Goal: Task Accomplishment & Management: Complete application form

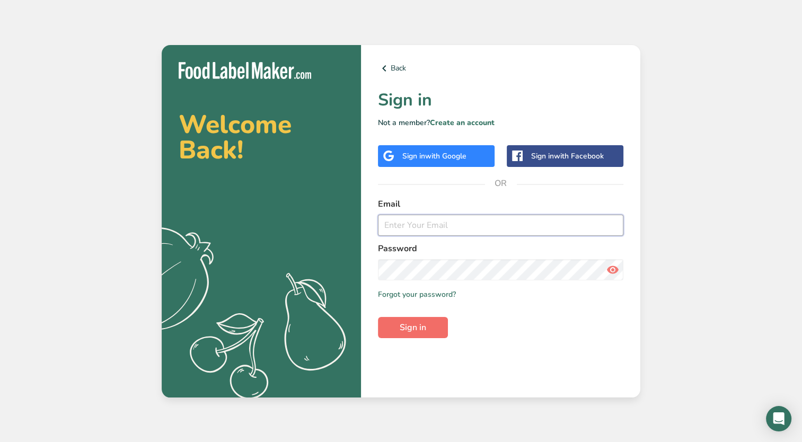
type input "[EMAIL_ADDRESS][DOMAIN_NAME]"
click at [414, 327] on span "Sign in" at bounding box center [413, 327] width 26 height 13
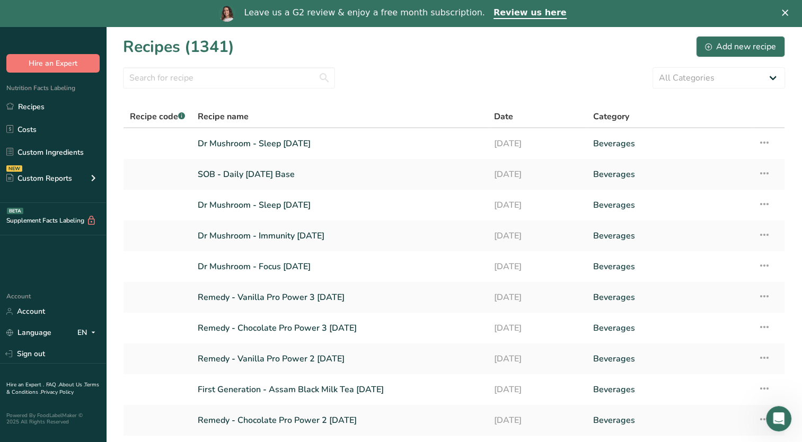
click at [793, 16] on div "Leave us a G2 review & enjoy a free month subscription. Review us here" at bounding box center [401, 13] width 802 height 18
click at [792, 10] on div "Close" at bounding box center [787, 13] width 11 height 6
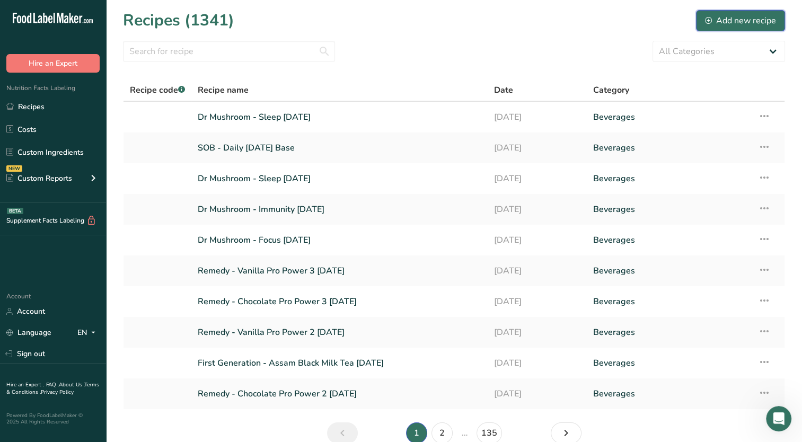
click at [719, 19] on div "Add new recipe" at bounding box center [740, 20] width 71 height 13
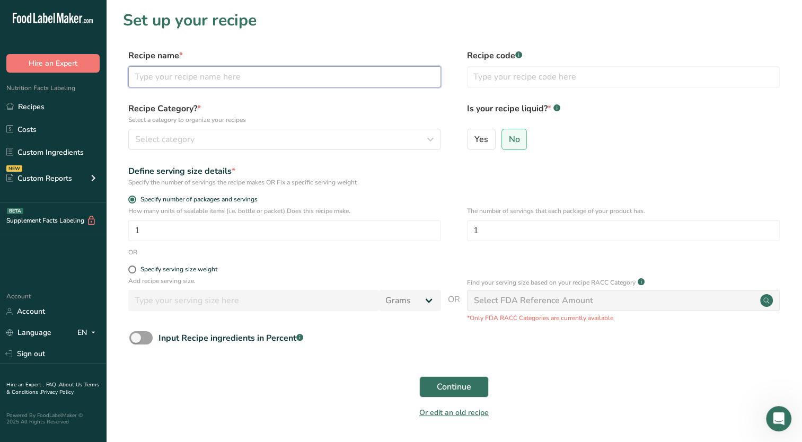
click at [234, 75] on input "text" at bounding box center [284, 76] width 313 height 21
click at [274, 67] on div "Recipe name * Begin Health - Chocolate Banana" at bounding box center [284, 68] width 313 height 38
click at [274, 74] on input "Begin Health - Chocolate Banana" at bounding box center [284, 76] width 313 height 21
type input "Begin Health - Chocolate Banana [DATE]"
click at [404, 165] on div "Define serving size details *" at bounding box center [284, 171] width 313 height 13
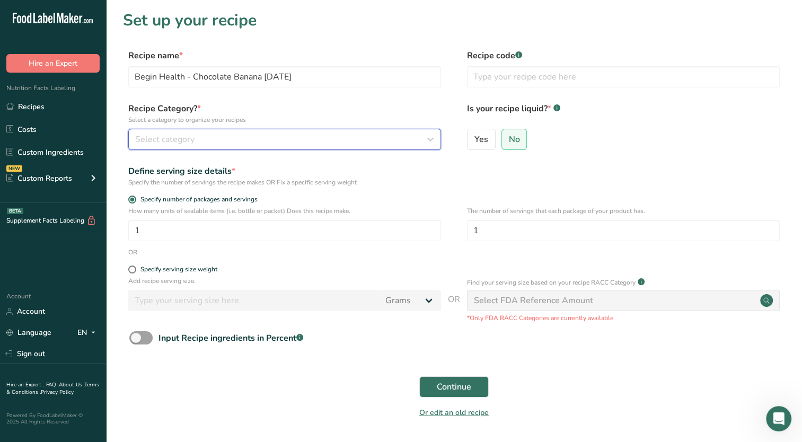
click at [433, 144] on icon "button" at bounding box center [430, 139] width 13 height 19
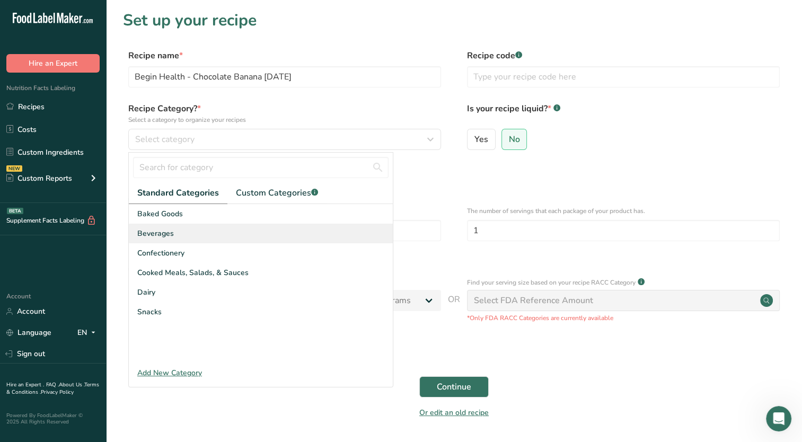
click at [237, 234] on div "Beverages" at bounding box center [261, 234] width 264 height 20
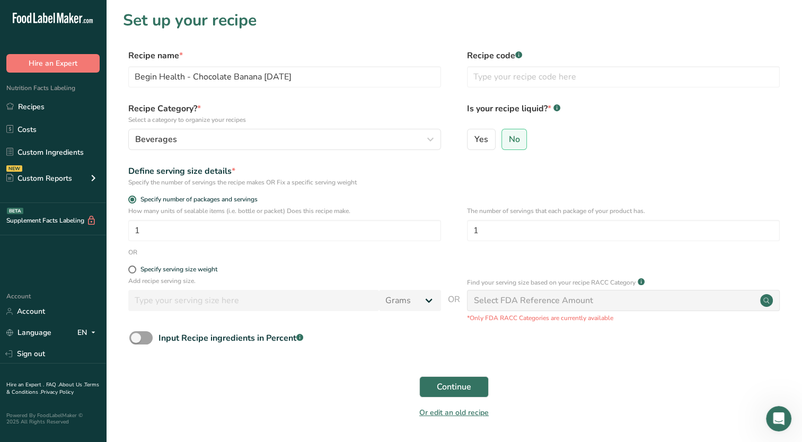
click at [406, 191] on form "Recipe name * Begin Health - Chocolate Banana [DATE] Recipe code .a-a{fill:#347…" at bounding box center [454, 237] width 662 height 376
click at [142, 337] on span at bounding box center [140, 337] width 23 height 13
click at [136, 337] on input "Input Recipe ingredients in Percent .a-a{fill:#347362;}.b-a{fill:#fff;}" at bounding box center [132, 337] width 7 height 7
checkbox input "true"
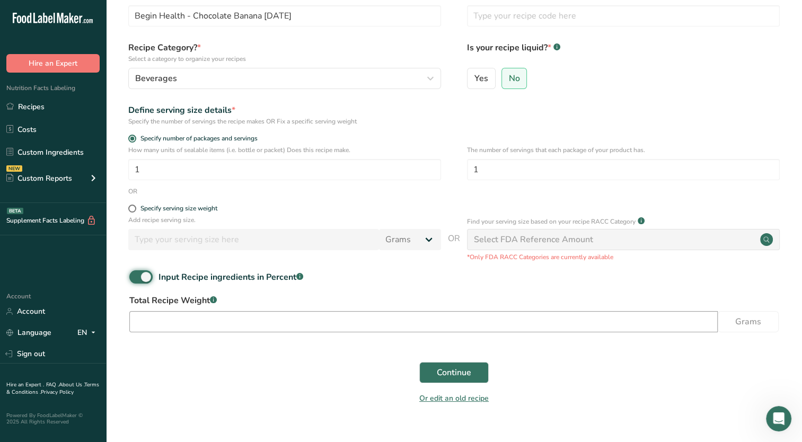
scroll to position [81, 0]
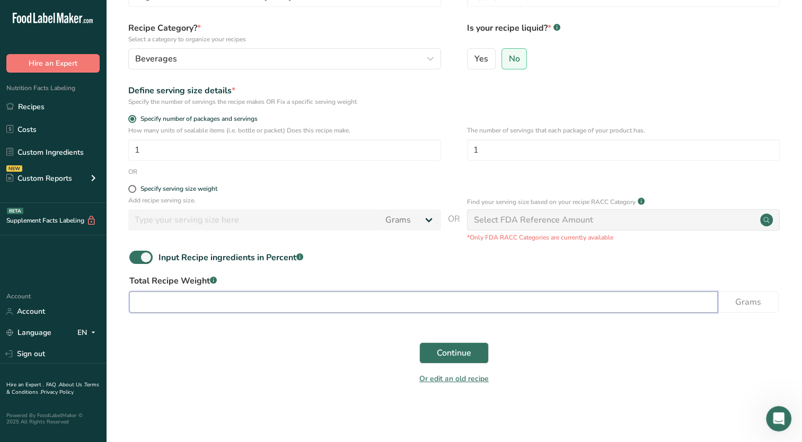
click at [266, 310] on input "number" at bounding box center [423, 301] width 588 height 21
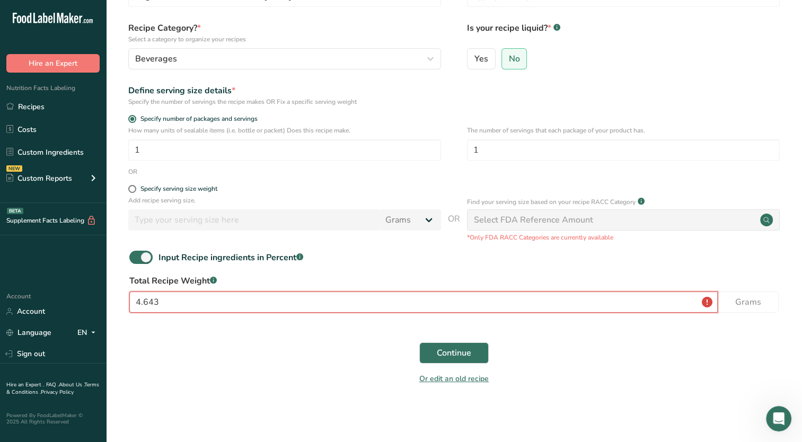
type input "4.643"
click at [451, 342] on div "Continue" at bounding box center [454, 353] width 662 height 34
click at [455, 353] on span "Continue" at bounding box center [454, 353] width 34 height 13
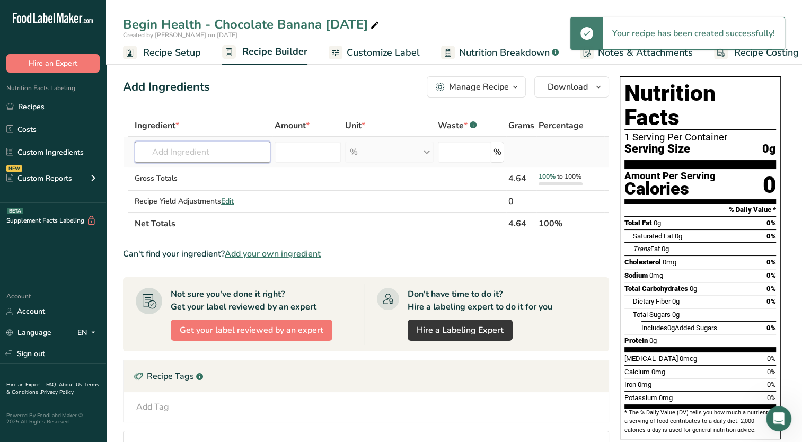
click at [214, 154] on input "text" at bounding box center [203, 151] width 136 height 21
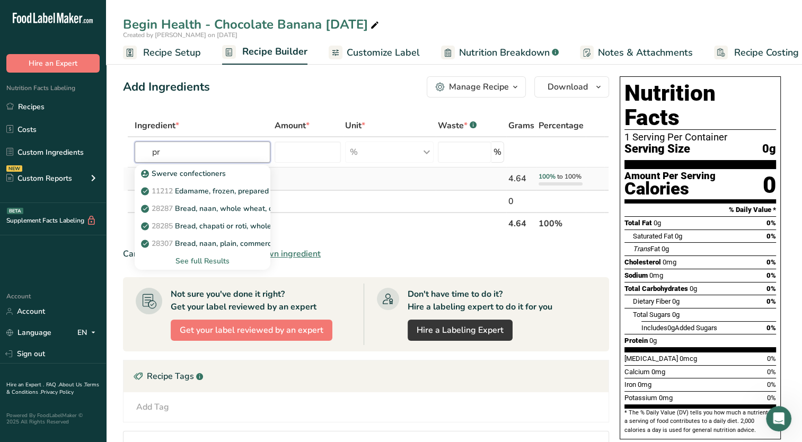
type input "p"
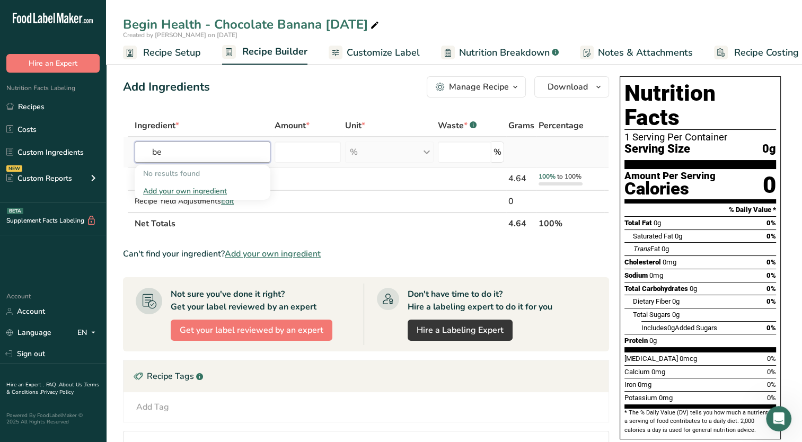
type input "b"
click at [235, 86] on div "Add Ingredients Manage Recipe Delete Recipe Duplicate Recipe Scale Recipe Save …" at bounding box center [366, 86] width 486 height 21
click at [73, 118] on ul "Recipes Costs Custom Ingredients NEW Custom Reports Menu Label Ingredient Compa…" at bounding box center [53, 143] width 106 height 95
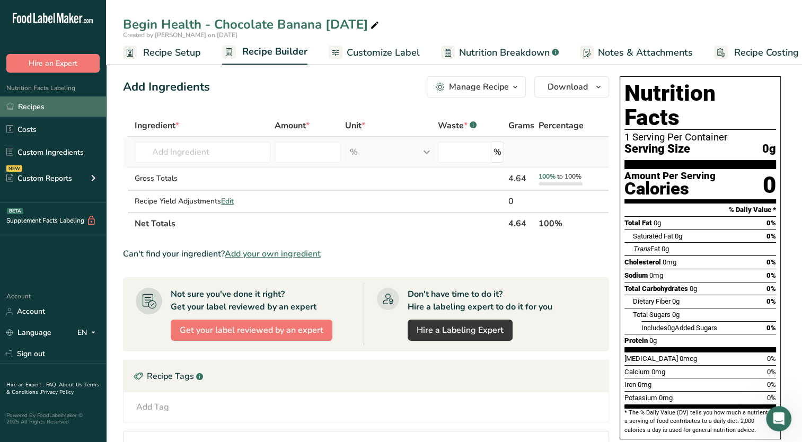
click at [70, 111] on link "Recipes" at bounding box center [53, 106] width 106 height 20
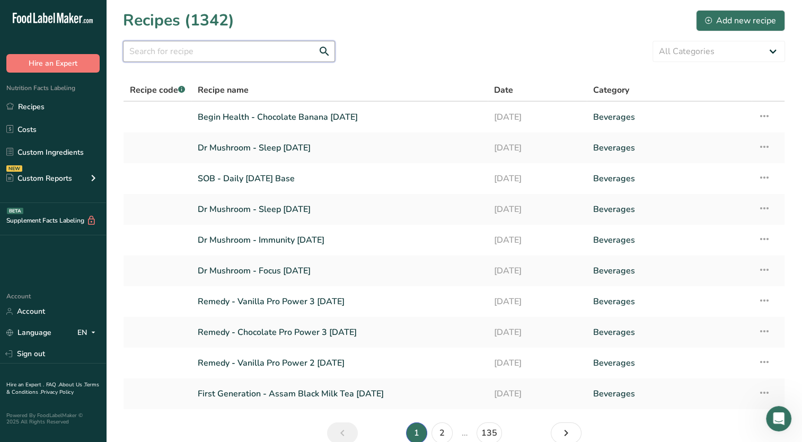
click at [258, 59] on input "text" at bounding box center [229, 51] width 212 height 21
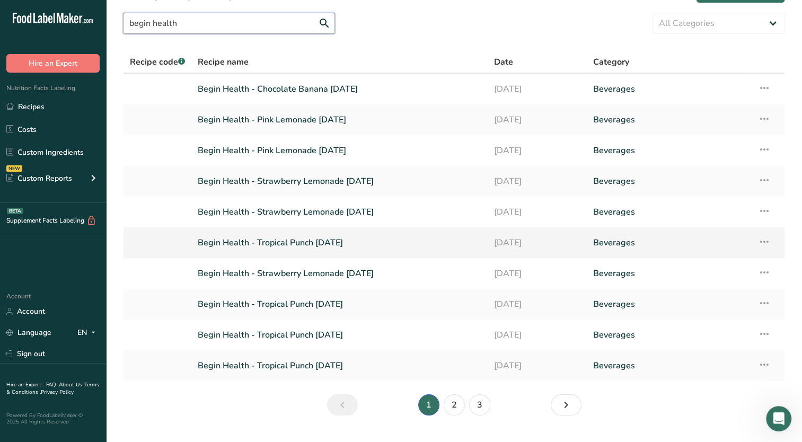
scroll to position [51, 0]
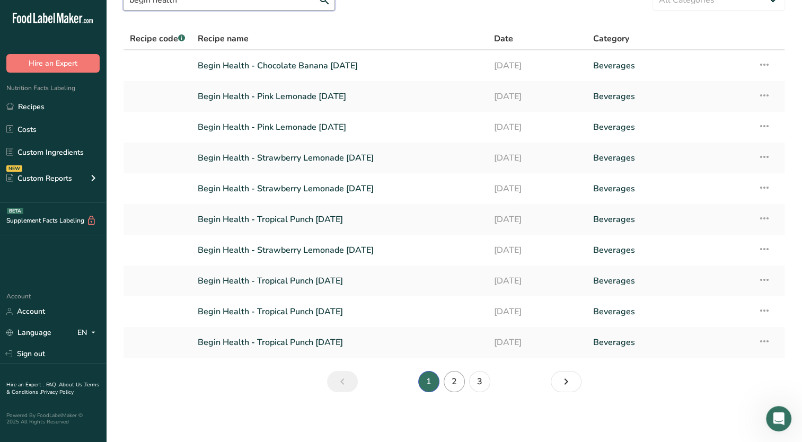
type input "begin health"
click at [458, 384] on link "2" at bounding box center [454, 381] width 21 height 21
click at [424, 380] on link "1" at bounding box center [428, 381] width 21 height 21
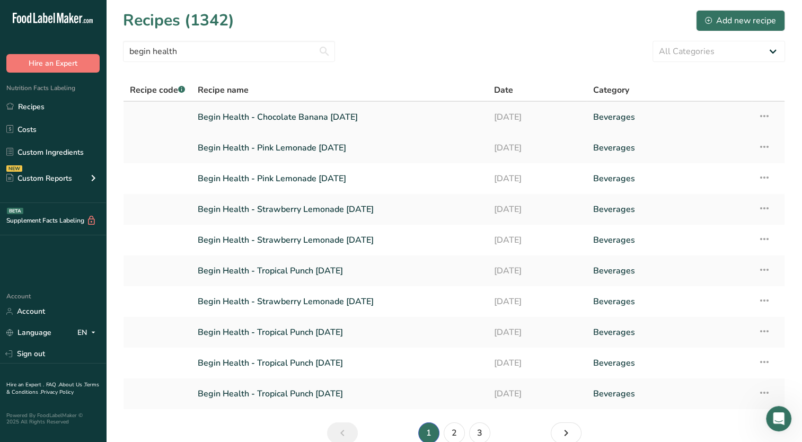
click at [331, 122] on link "Begin Health - Chocolate Banana [DATE]" at bounding box center [340, 117] width 284 height 22
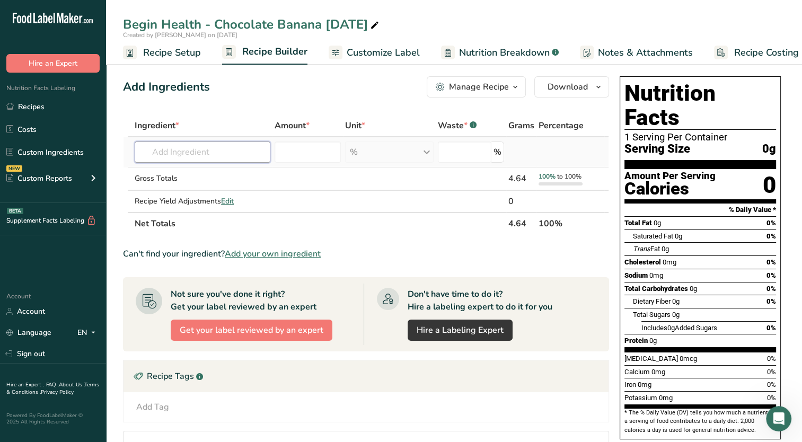
click at [252, 149] on input "text" at bounding box center [203, 151] width 136 height 21
click at [285, 254] on span "Add your own ingredient" at bounding box center [273, 253] width 96 height 13
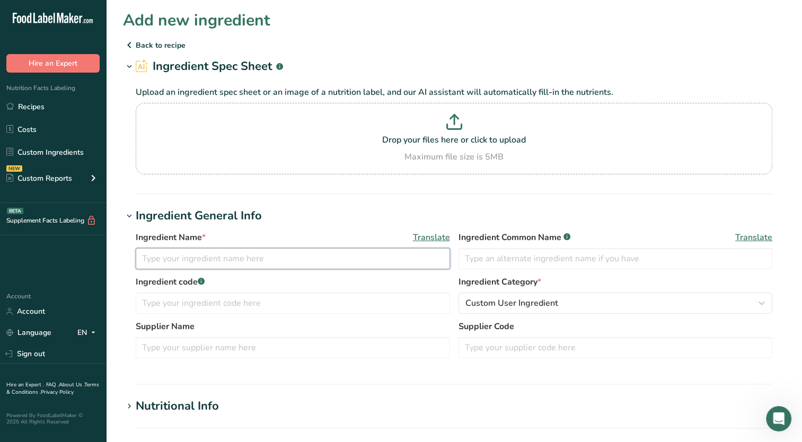
click at [264, 260] on input "text" at bounding box center [293, 258] width 314 height 21
type input "Begin Health - [MEDICAL_DATA] Powder"
click at [273, 215] on h1 "Ingredient General Info" at bounding box center [454, 215] width 662 height 17
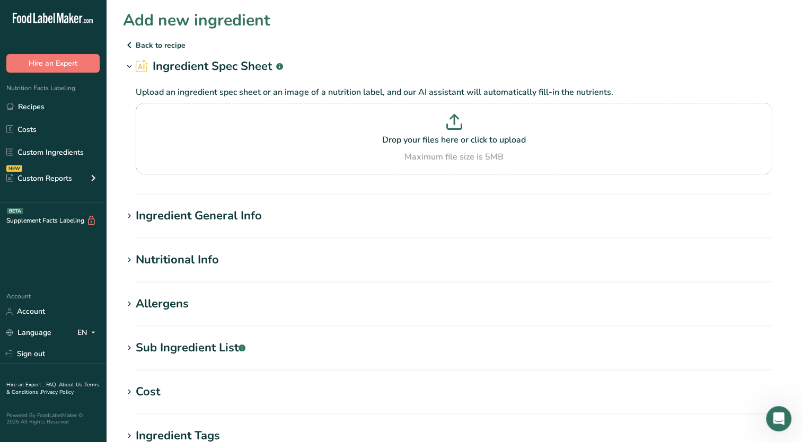
click at [131, 210] on icon at bounding box center [130, 216] width 10 height 15
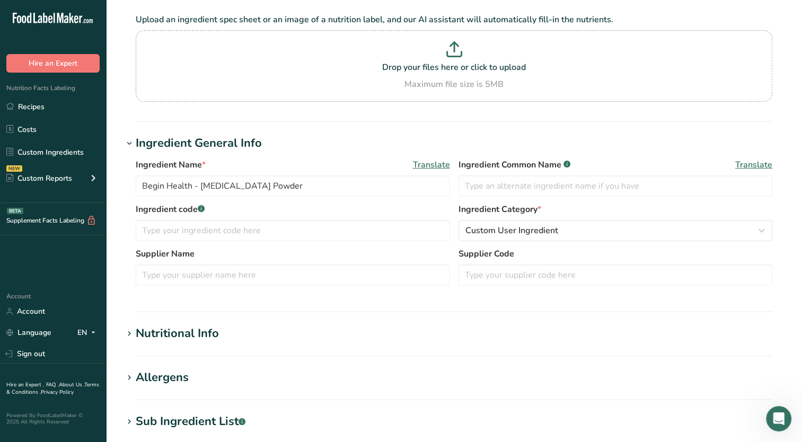
scroll to position [159, 0]
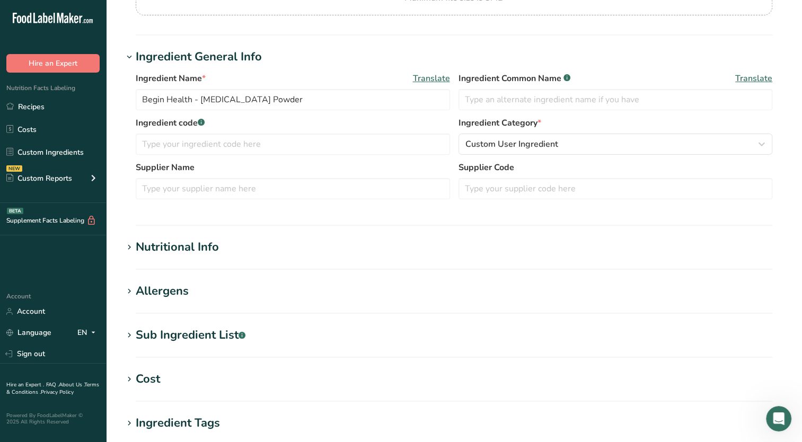
click at [131, 248] on icon at bounding box center [130, 247] width 10 height 15
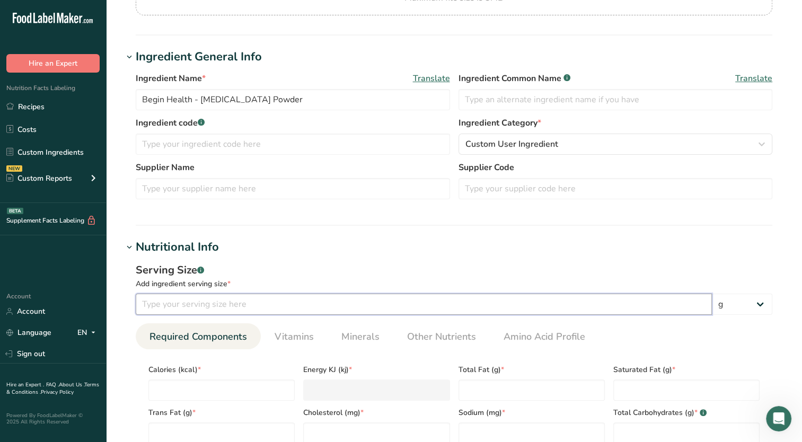
click at [295, 303] on input "number" at bounding box center [424, 304] width 576 height 21
type input "3.87"
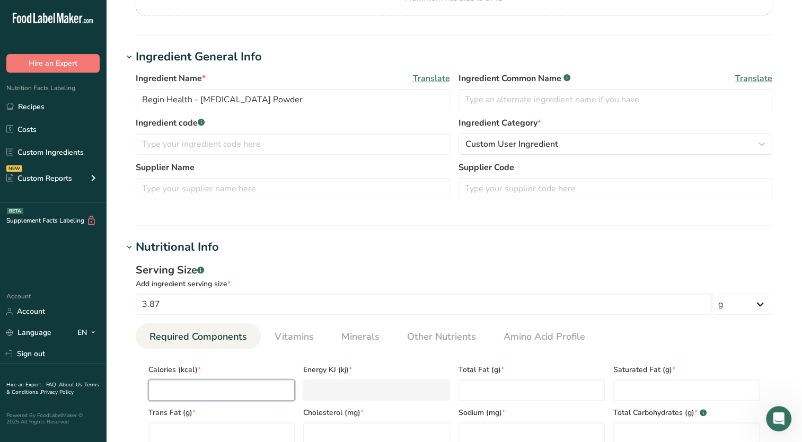
click at [274, 387] on input "number" at bounding box center [221, 389] width 146 height 21
type input "1"
type KJ "4.2"
type input "15"
type KJ "62.8"
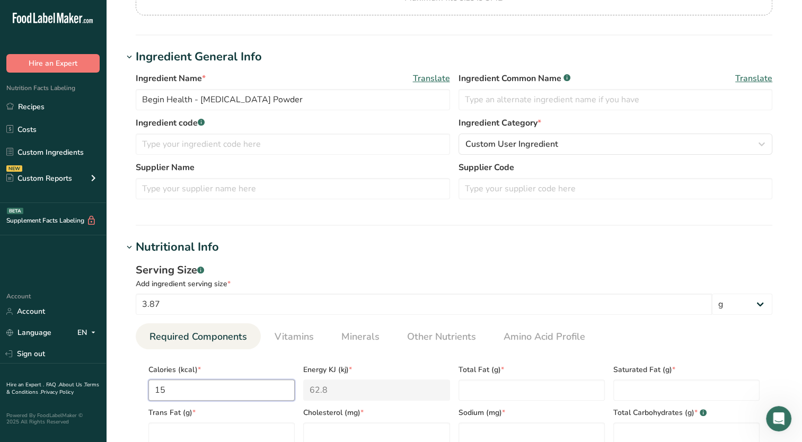
type input "15"
type Fat "0"
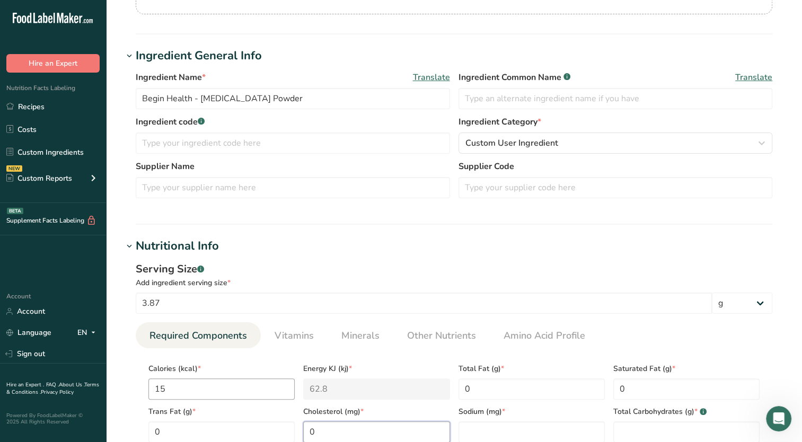
type input "0"
type Carbohydrates "3"
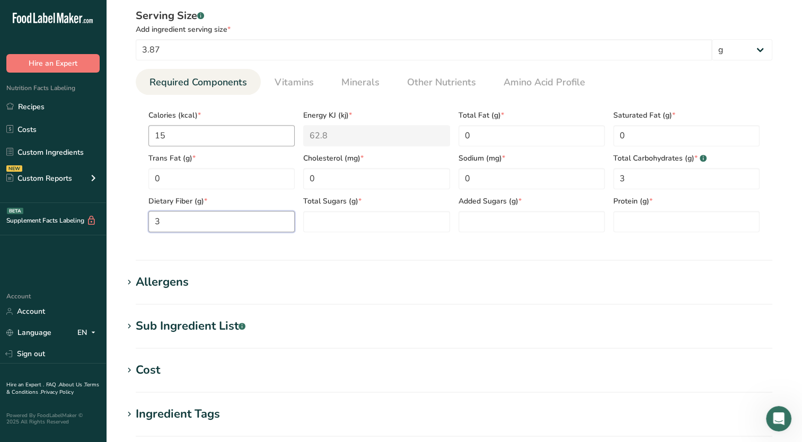
type Fiber "3"
type Sugars "0"
type input "0"
click at [288, 263] on section "Add new ingredient Back to recipe Ingredient Spec Sheet .a-a{fill:#347362;}.b-a…" at bounding box center [454, 103] width 696 height 1032
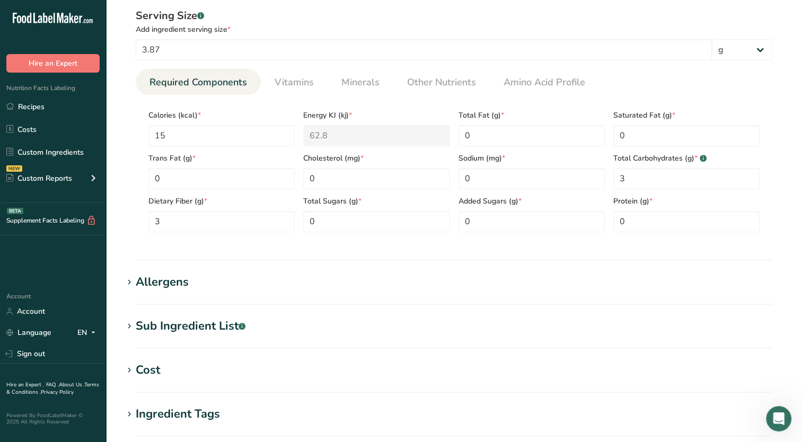
scroll to position [624, 0]
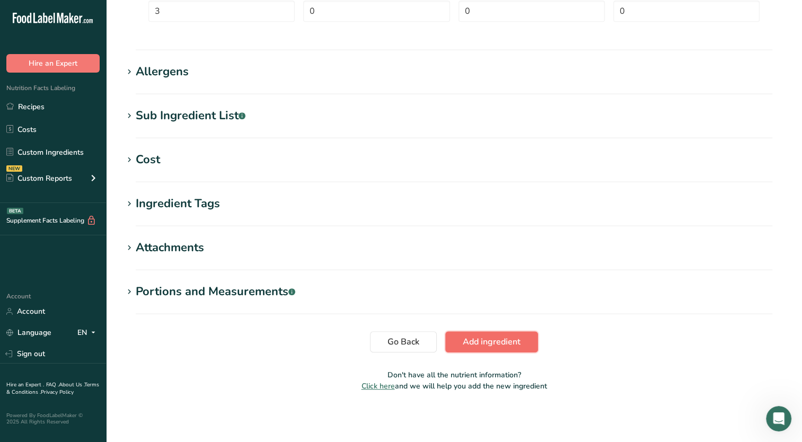
click at [481, 347] on span "Add ingredient" at bounding box center [492, 341] width 58 height 13
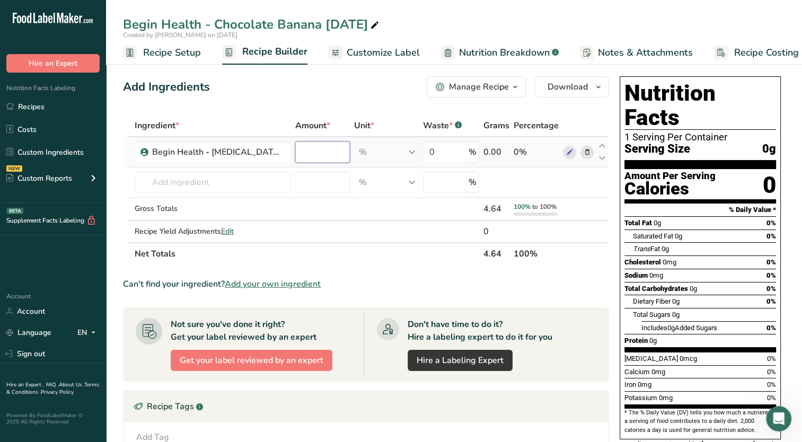
click at [321, 149] on input "number" at bounding box center [322, 151] width 55 height 21
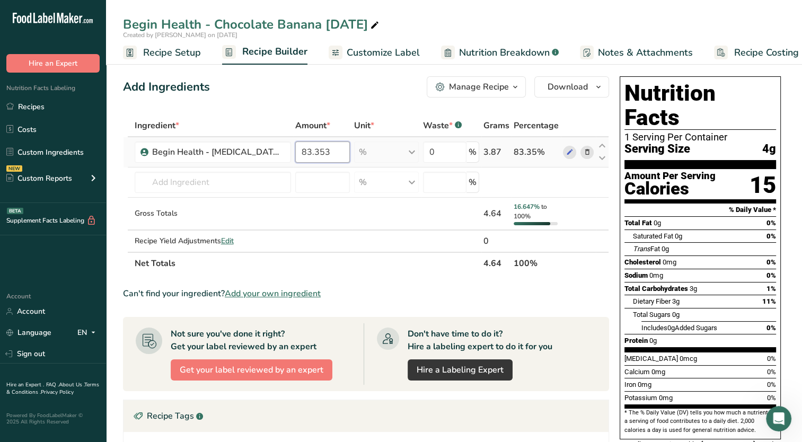
click at [322, 154] on input "83.353" at bounding box center [322, 151] width 55 height 21
click at [252, 180] on div "Ingredient * Amount * Unit * Waste * .a-a{fill:#347362;}.b-a{fill:#fff;} Grams …" at bounding box center [366, 194] width 486 height 160
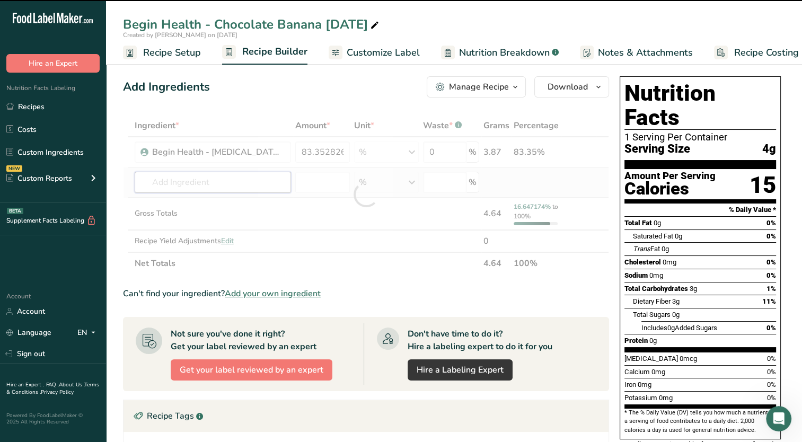
type input "83.3528"
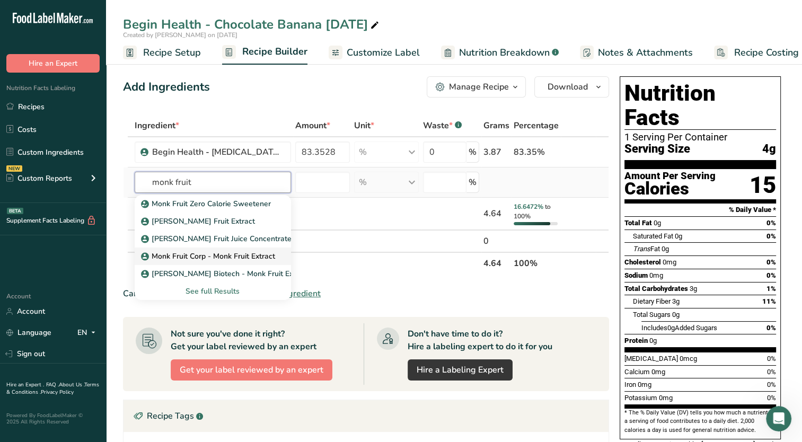
type input "monk fruit"
click at [225, 262] on link "Monk Fruit Corp - Monk Fruit Extract" at bounding box center [213, 255] width 156 height 17
type input "Monk Fruit Corp - Monk Fruit Extract"
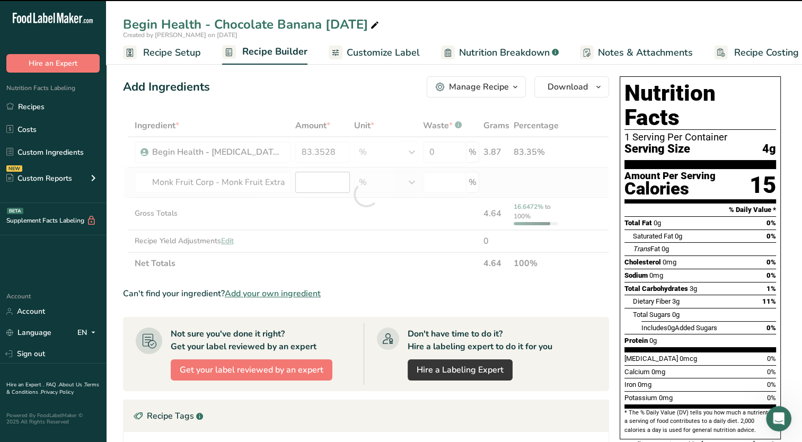
type input "0"
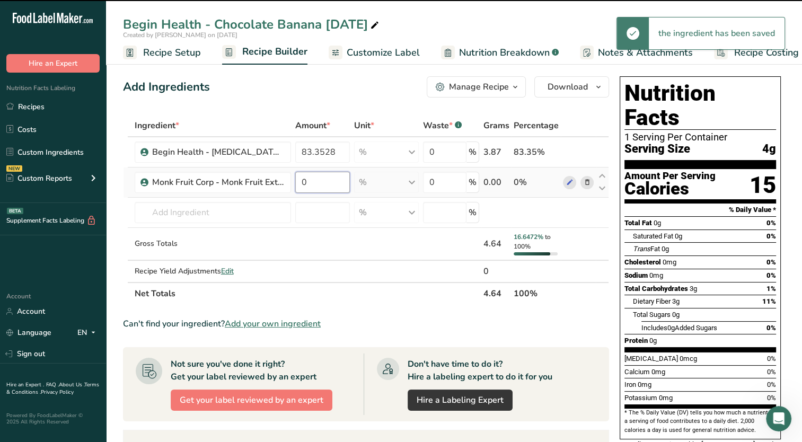
click at [314, 185] on input "0" at bounding box center [322, 182] width 55 height 21
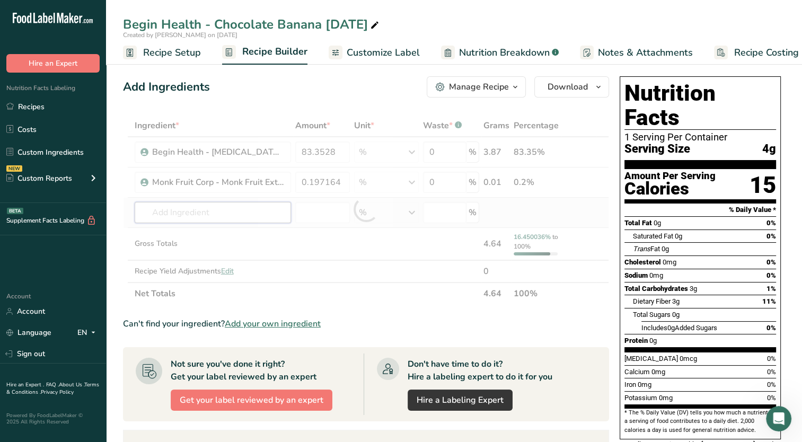
click at [252, 211] on div "Ingredient * Amount * Unit * Waste * .a-a{fill:#347362;}.b-a{fill:#fff;} Grams …" at bounding box center [366, 209] width 486 height 190
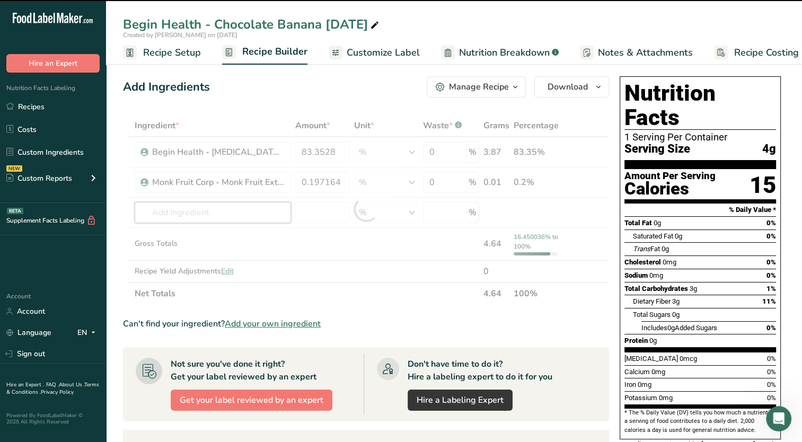
type input "0.1972"
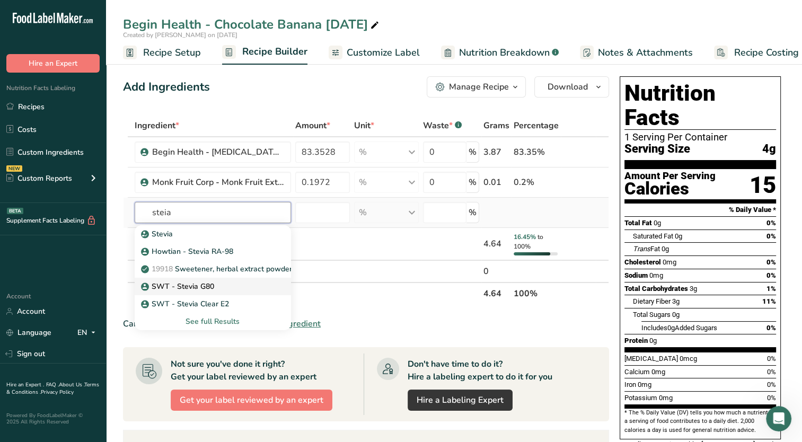
type input "steia"
click at [228, 291] on link "SWT - Stevia G80" at bounding box center [213, 286] width 156 height 17
type input "SWT - Stevia G80"
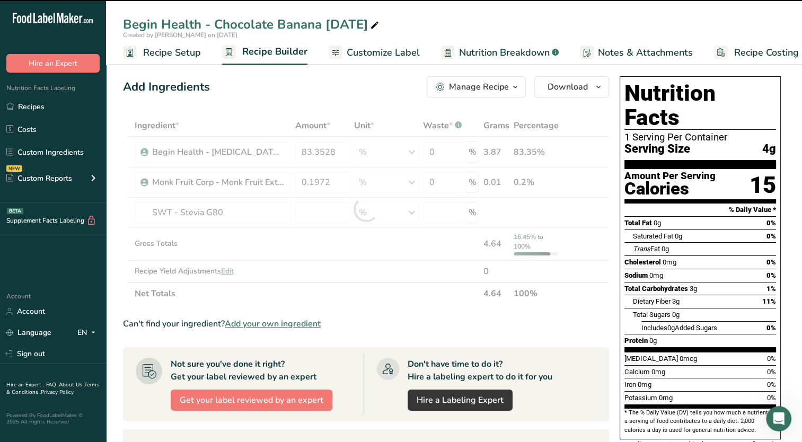
type input "0"
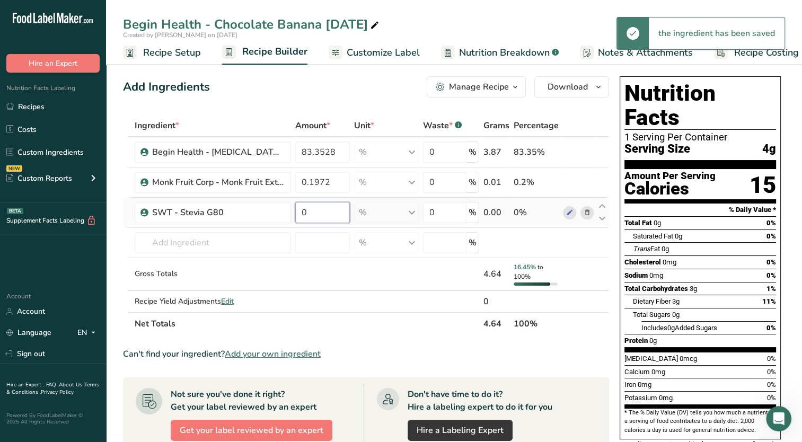
click at [316, 215] on input "0" at bounding box center [322, 212] width 55 height 21
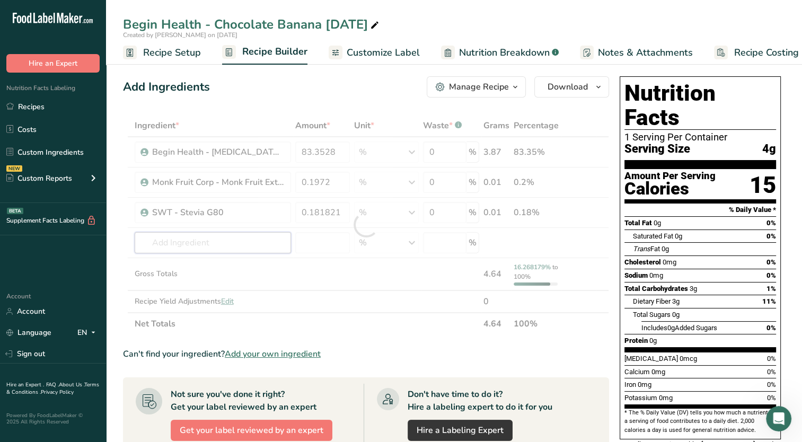
click at [252, 243] on div "Ingredient * Amount * Unit * Waste * .a-a{fill:#347362;}.b-a{fill:#fff;} Grams …" at bounding box center [366, 224] width 486 height 220
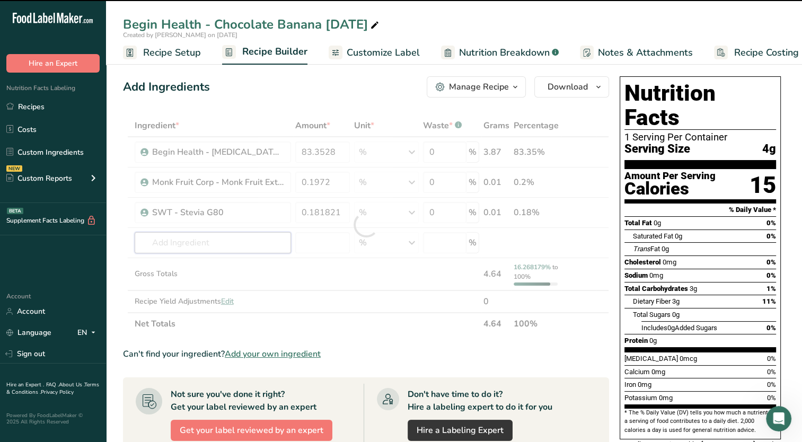
type input "0.1818"
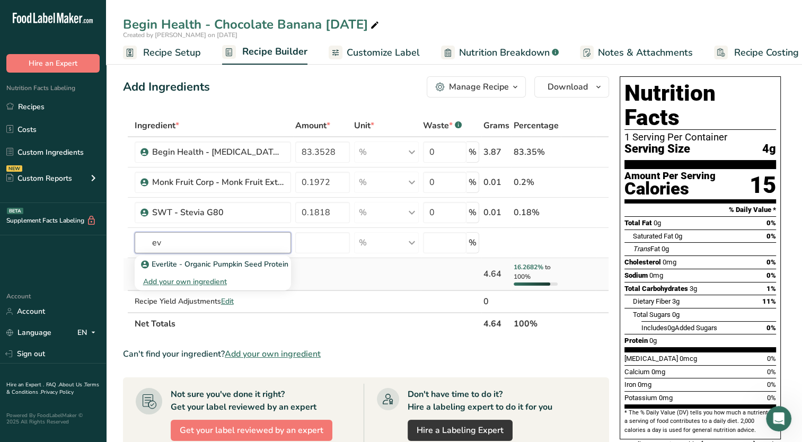
type input "e"
click at [339, 296] on td at bounding box center [322, 301] width 59 height 21
click at [253, 240] on input "text" at bounding box center [213, 242] width 156 height 21
type input "o"
drag, startPoint x: 792, startPoint y: 124, endPoint x: 802, endPoint y: 130, distance: 11.9
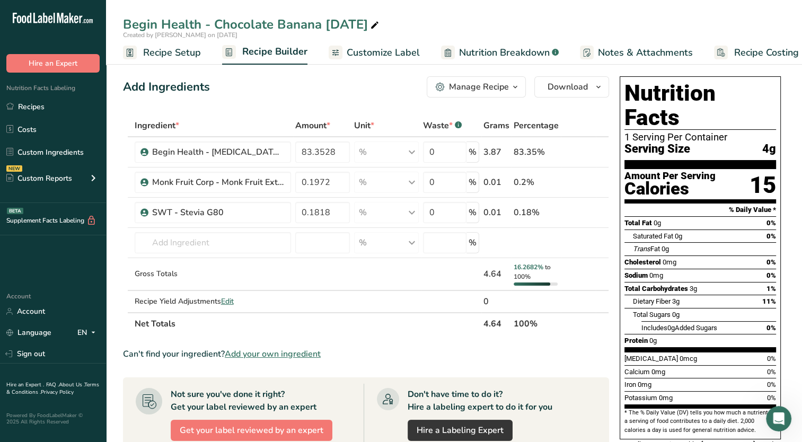
click at [793, 124] on section "Add Ingredients Manage Recipe Delete Recipe Duplicate Recipe Scale Recipe Save …" at bounding box center [454, 396] width 696 height 683
click at [159, 243] on input "text" at bounding box center [213, 242] width 156 height 21
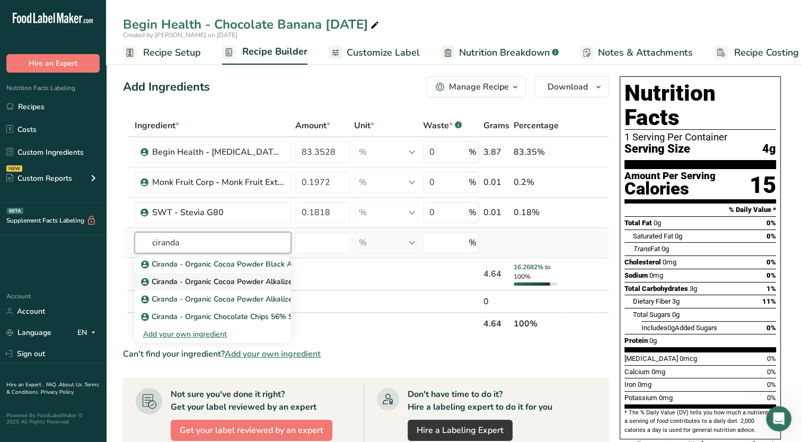
type input "ciranda"
click at [211, 281] on p "Ciranda - Organic Cocoa Powder Alkalized 10/12 Silver" at bounding box center [241, 281] width 196 height 11
type input "Ciranda - Organic Cocoa Powder Alkalized 10/12 Silver"
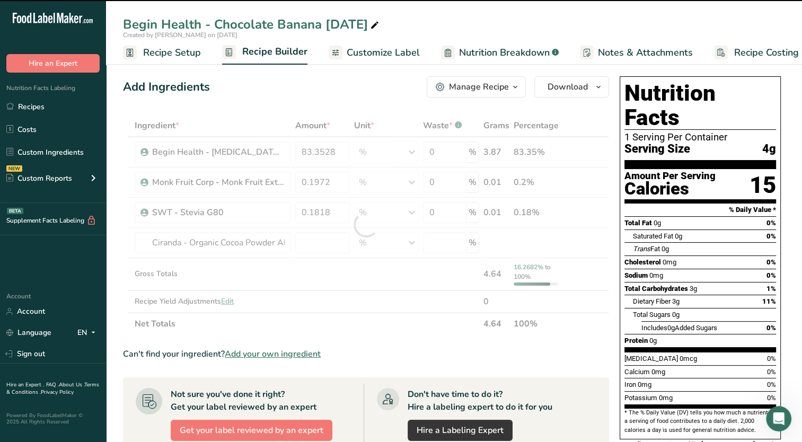
type input "0"
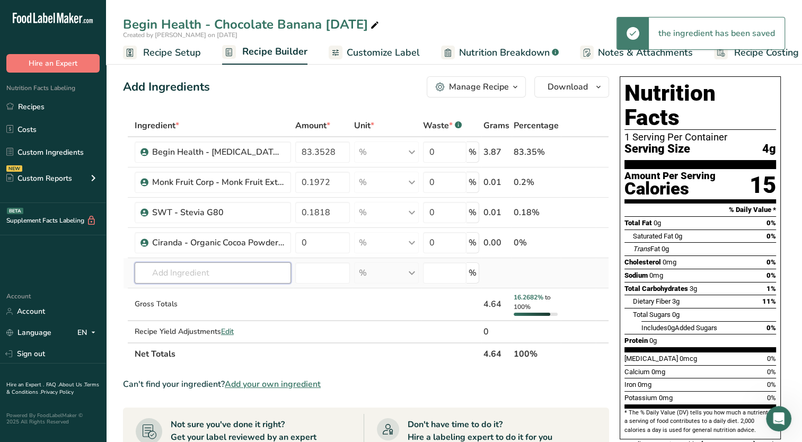
click at [203, 275] on input "text" at bounding box center [213, 272] width 156 height 21
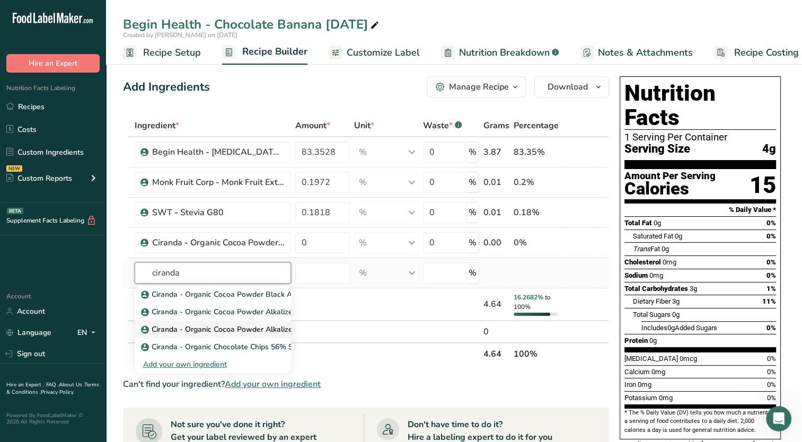
type input "ciranda"
click at [210, 327] on p "Ciranda - Organic Cocoa Powder Alkalized 10/12 Gold" at bounding box center [239, 329] width 193 height 11
type input "Ciranda - Organic Cocoa Powder Alkalized 10/12 Gold"
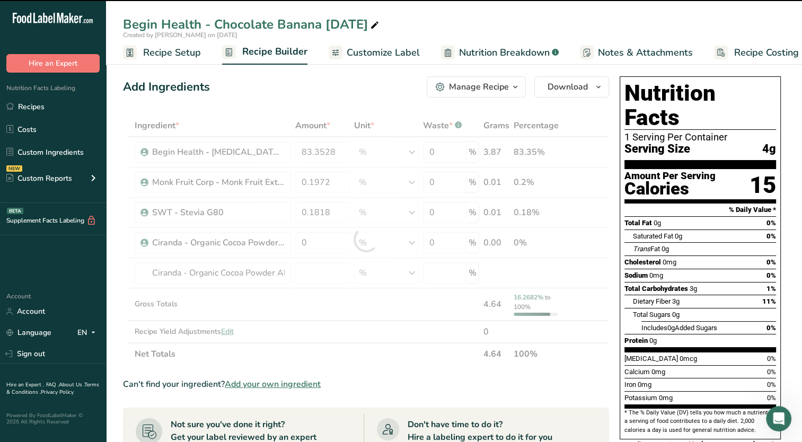
type input "0"
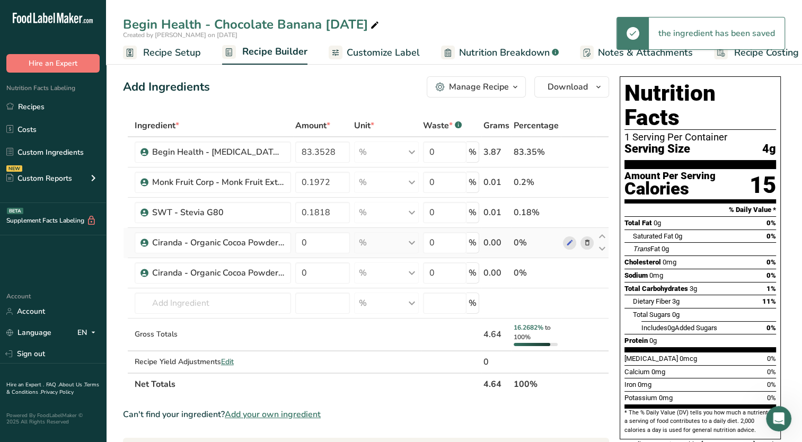
click at [592, 244] on span at bounding box center [586, 242] width 13 height 13
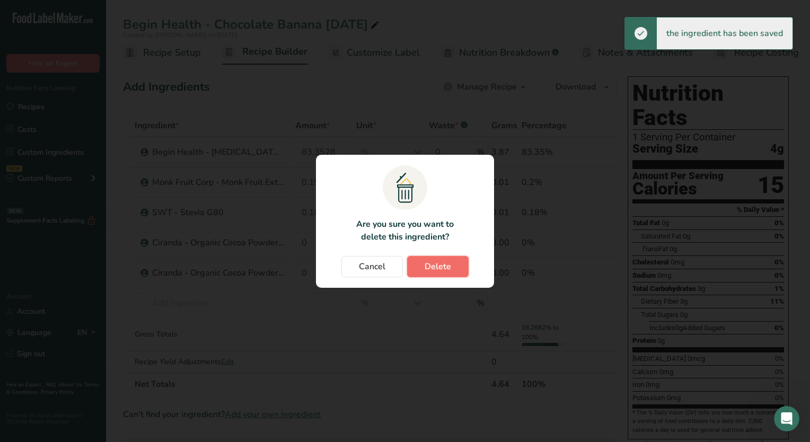
click at [448, 264] on span "Delete" at bounding box center [437, 266] width 26 height 13
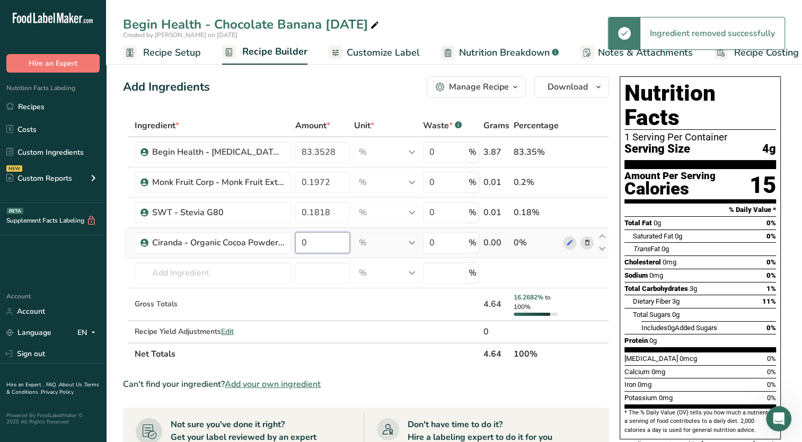
click at [317, 241] on input "0" at bounding box center [322, 242] width 55 height 21
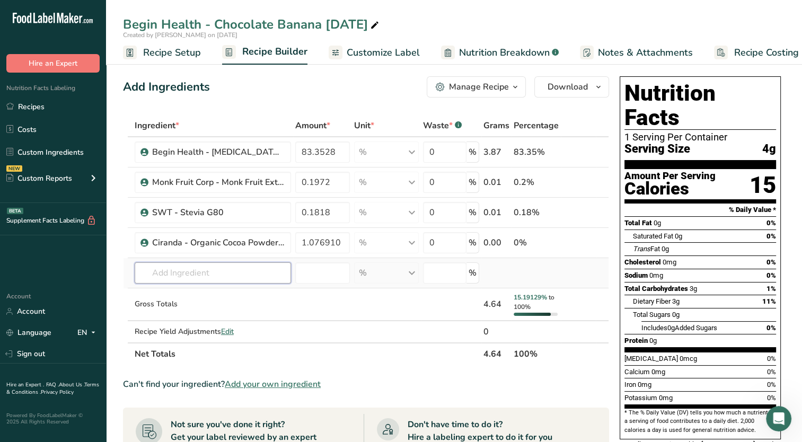
click at [232, 271] on div "Ingredient * Amount * Unit * Waste * .a-a{fill:#347362;}.b-a{fill:#fff;} Grams …" at bounding box center [366, 239] width 486 height 251
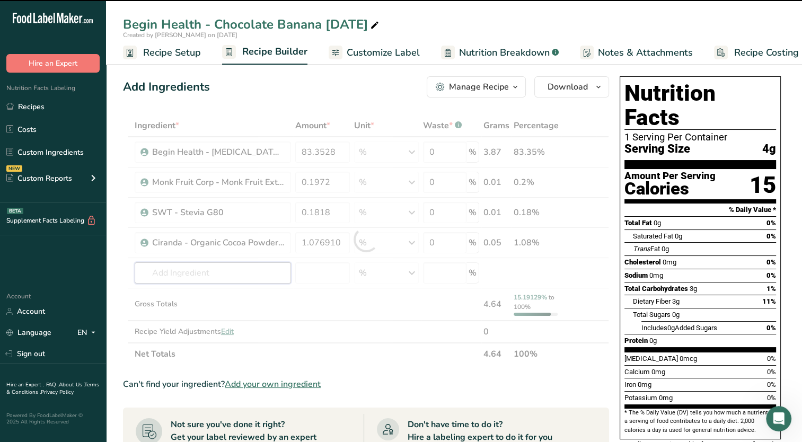
type input "1.0769"
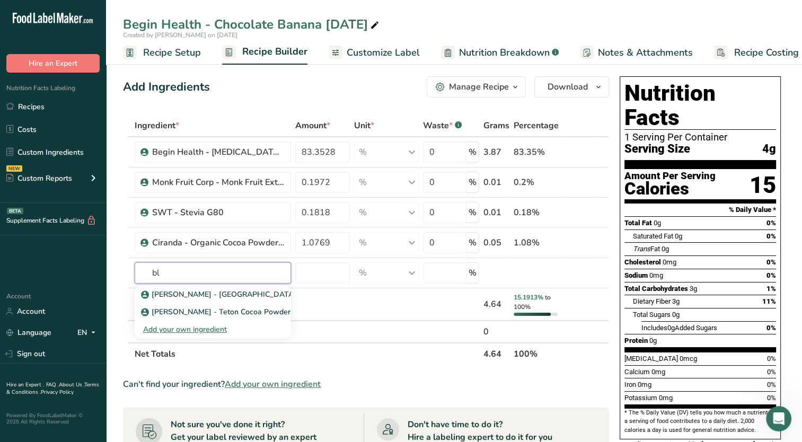
type input "b"
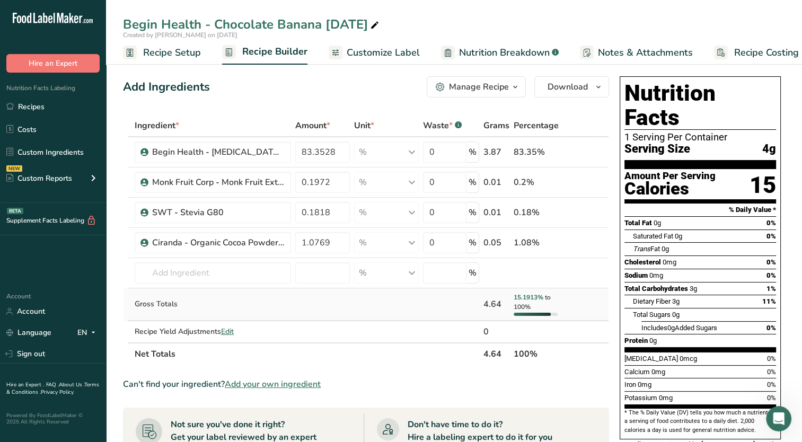
click at [278, 311] on td "Gross Totals" at bounding box center [212, 304] width 161 height 33
click at [50, 114] on link "Recipes" at bounding box center [53, 106] width 106 height 20
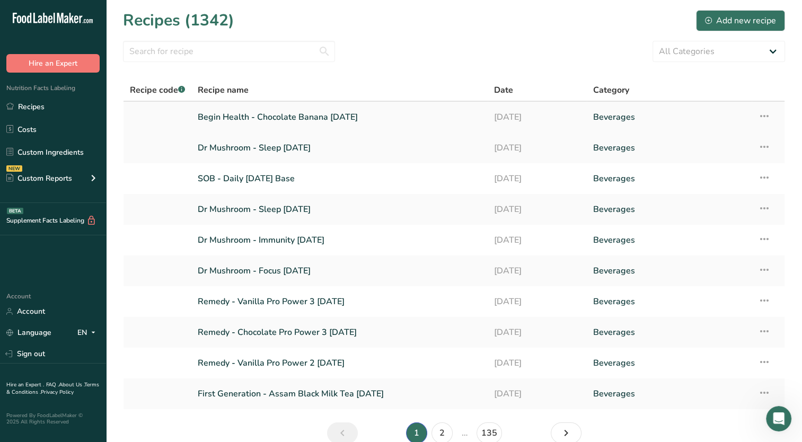
click at [300, 119] on link "Begin Health - Chocolate Banana [DATE]" at bounding box center [340, 117] width 284 height 22
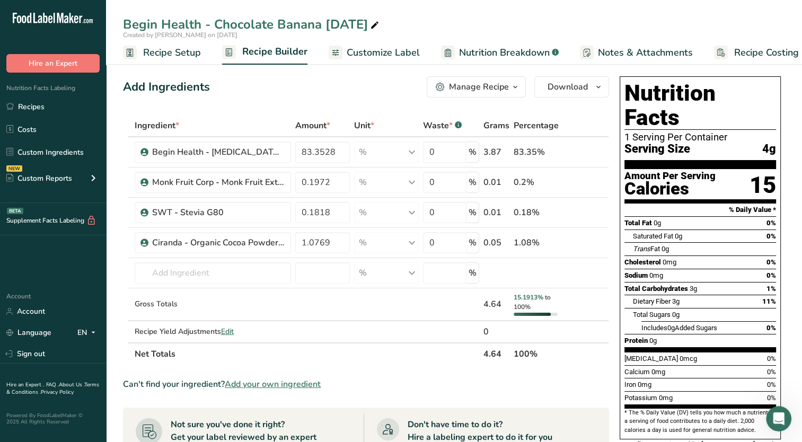
click at [509, 86] on span "button" at bounding box center [515, 87] width 13 height 13
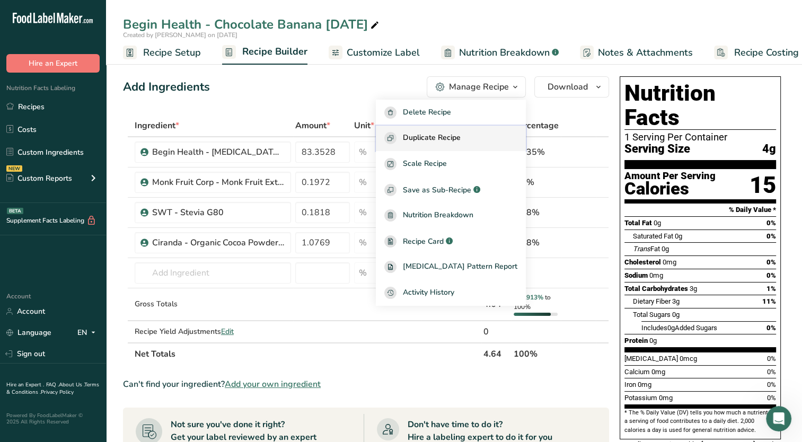
click at [461, 140] on span "Duplicate Recipe" at bounding box center [432, 138] width 58 height 12
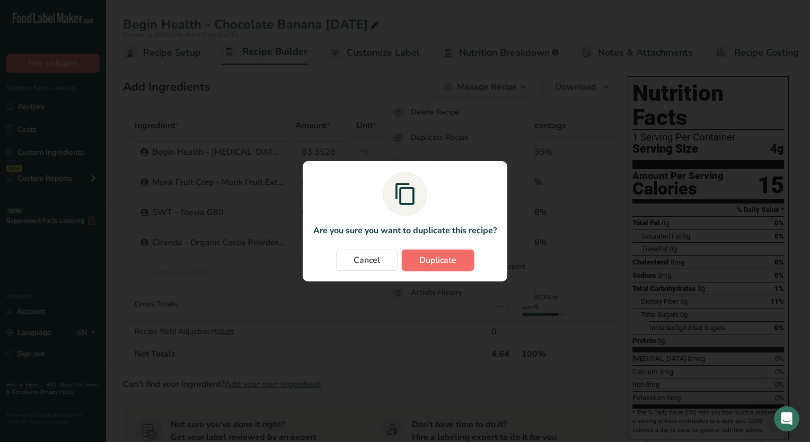
click at [464, 267] on button "Duplicate" at bounding box center [438, 260] width 72 height 21
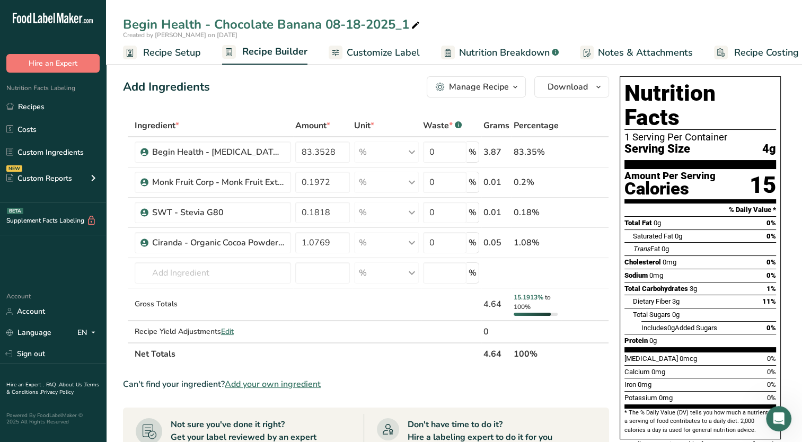
click at [414, 22] on icon at bounding box center [416, 25] width 10 height 15
drag, startPoint x: 318, startPoint y: 26, endPoint x: 206, endPoint y: 41, distance: 113.3
click at [216, 43] on div "Begin Health - Chocolate Banana [DATE] Created by [PERSON_NAME] on [DATE] Recip…" at bounding box center [454, 32] width 696 height 65
type input "Begin Health - Orange Creamsicle [DATE]"
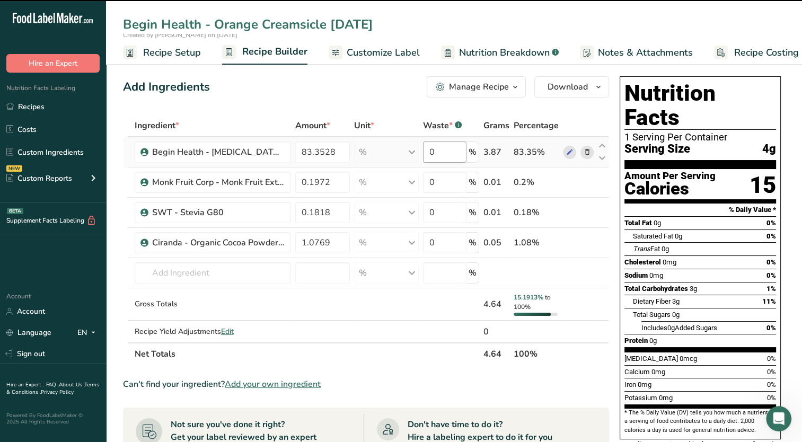
drag, startPoint x: 316, startPoint y: 92, endPoint x: 443, endPoint y: 162, distance: 145.4
click at [316, 91] on div "Add Ingredients Manage Recipe Delete Recipe Duplicate Recipe Scale Recipe Save …" at bounding box center [366, 86] width 486 height 21
click at [164, 42] on link "Recipe Setup" at bounding box center [162, 53] width 78 height 24
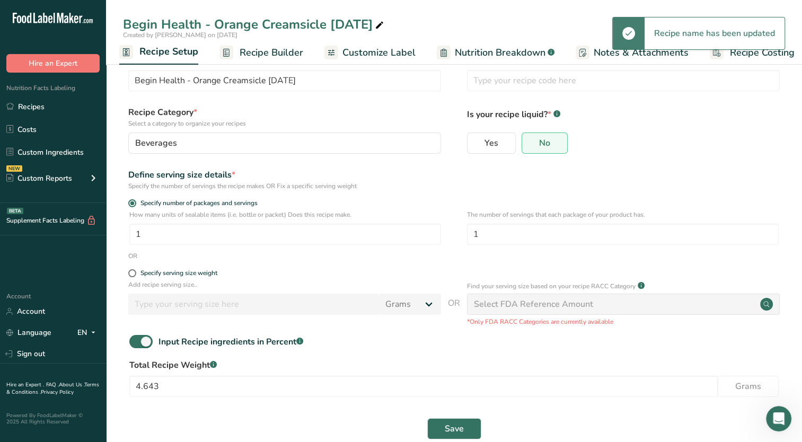
scroll to position [44, 0]
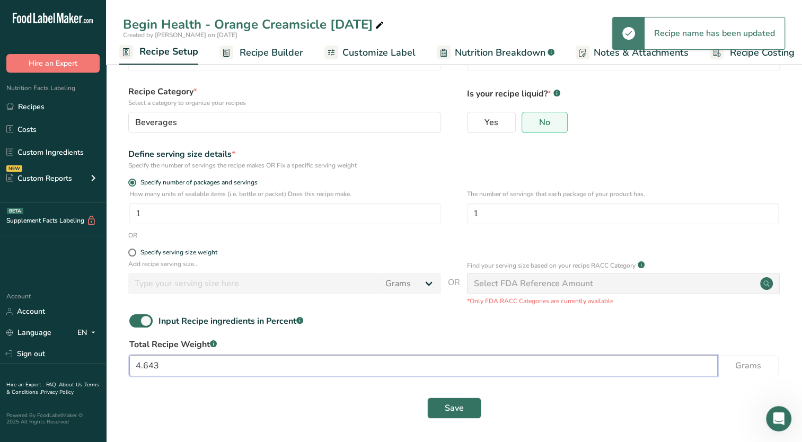
drag, startPoint x: 192, startPoint y: 366, endPoint x: 193, endPoint y: 360, distance: 6.0
click at [192, 366] on input "4.643" at bounding box center [423, 365] width 588 height 21
type input "4"
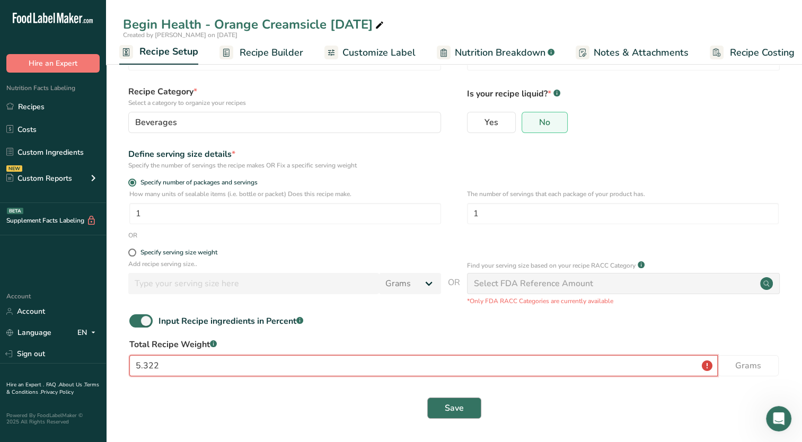
type input "5.322"
click at [440, 406] on button "Save" at bounding box center [454, 407] width 54 height 21
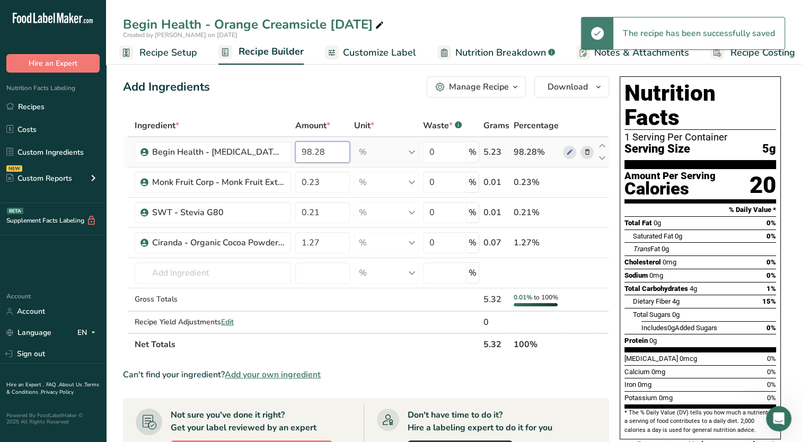
click at [335, 156] on input "98.28" at bounding box center [322, 151] width 55 height 21
drag, startPoint x: 301, startPoint y: 157, endPoint x: 291, endPoint y: 158, distance: 9.6
click at [291, 158] on tr "Begin Health - [MEDICAL_DATA] Powder 98.28 % Weight Units g kg mg See more Volu…" at bounding box center [365, 152] width 485 height 30
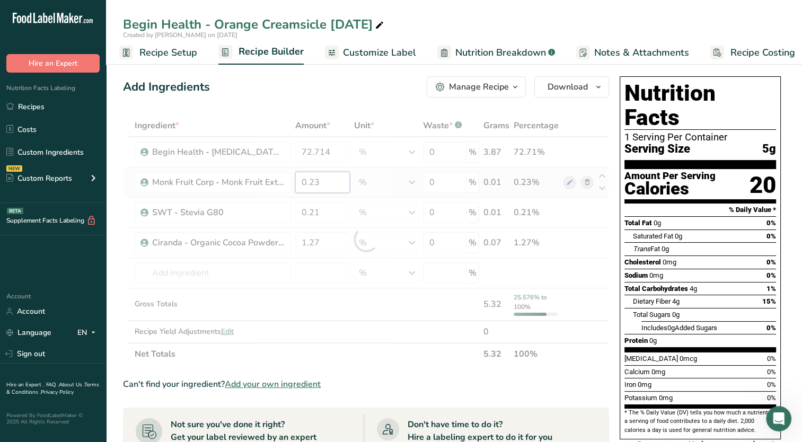
click at [343, 190] on div "Ingredient * Amount * Unit * Waste * .a-a{fill:#347362;}.b-a{fill:#fff;} Grams …" at bounding box center [366, 239] width 486 height 251
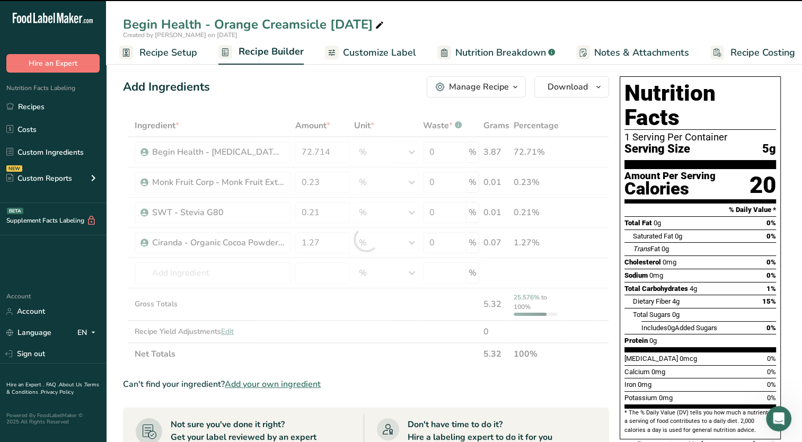
click at [337, 149] on div at bounding box center [366, 239] width 486 height 251
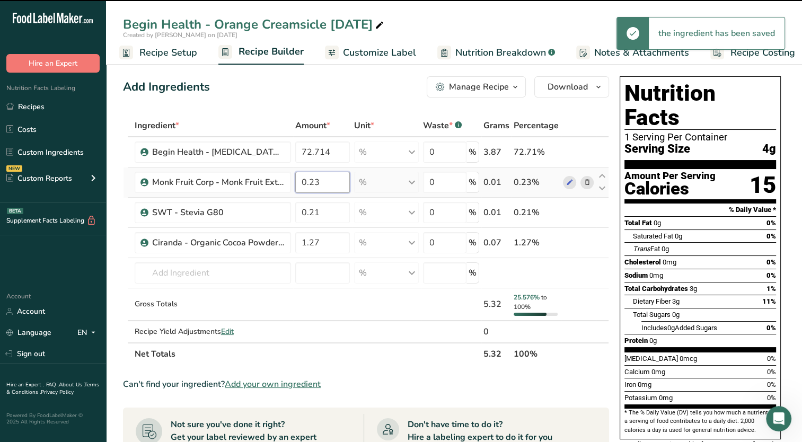
click at [329, 185] on input "0.23" at bounding box center [322, 182] width 55 height 21
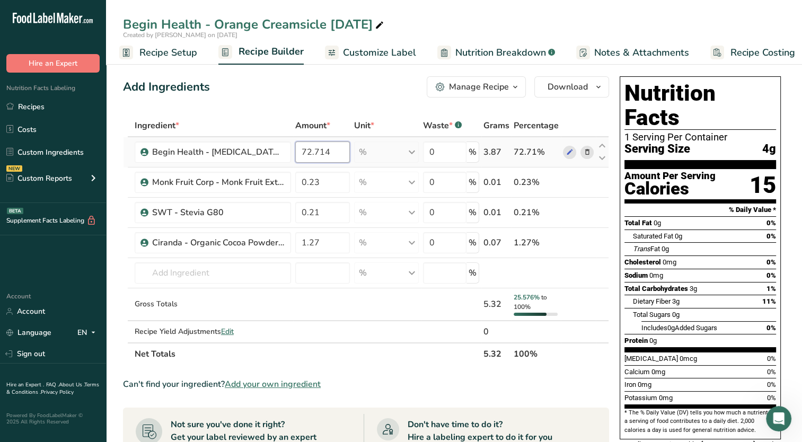
click at [344, 157] on div "Ingredient * Amount * Unit * Waste * .a-a{fill:#347362;}.b-a{fill:#fff;} Grams …" at bounding box center [366, 239] width 486 height 251
click at [338, 179] on div "Ingredient * Amount * Unit * Waste * .a-a{fill:#347362;}.b-a{fill:#fff;} Grams …" at bounding box center [366, 239] width 486 height 251
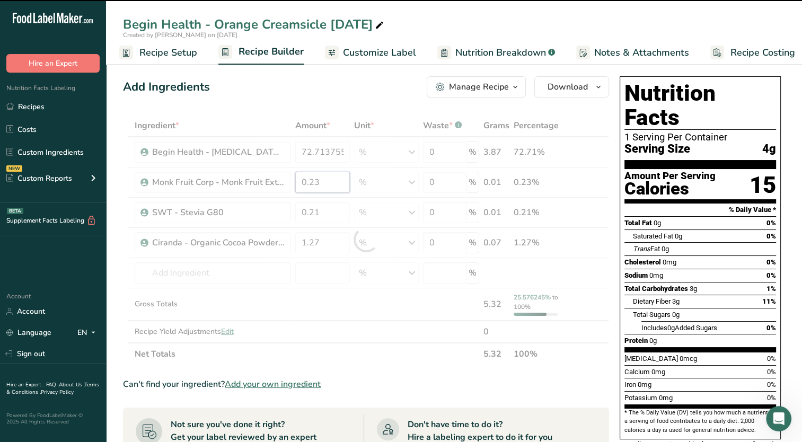
type input "72.7138"
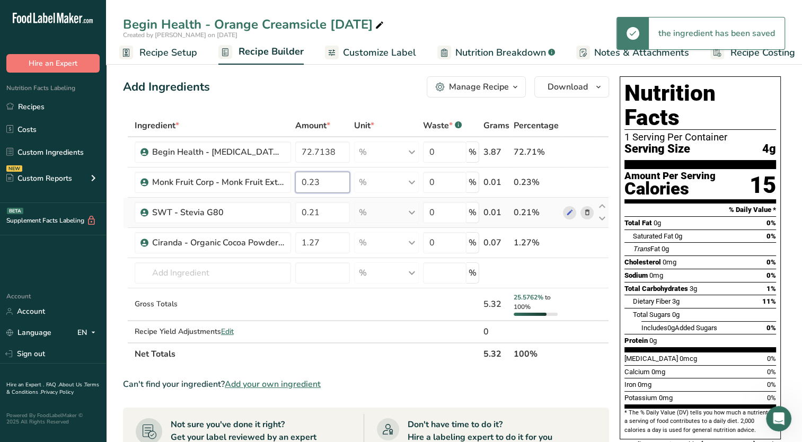
drag, startPoint x: 313, startPoint y: 182, endPoint x: 366, endPoint y: 198, distance: 55.5
click at [366, 198] on tbody "Begin Health - [MEDICAL_DATA] Powder 72.7138 % Weight Units g kg mg See more Vo…" at bounding box center [365, 239] width 485 height 205
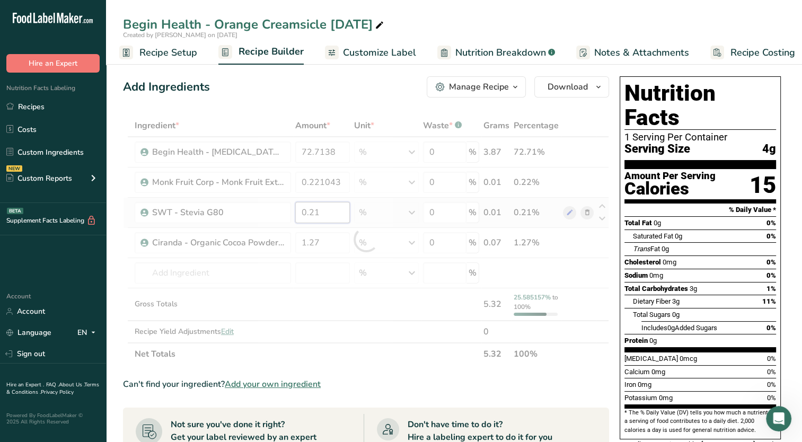
click at [319, 214] on div "Ingredient * Amount * Unit * Waste * .a-a{fill:#347362;}.b-a{fill:#fff;} Grams …" at bounding box center [366, 239] width 486 height 251
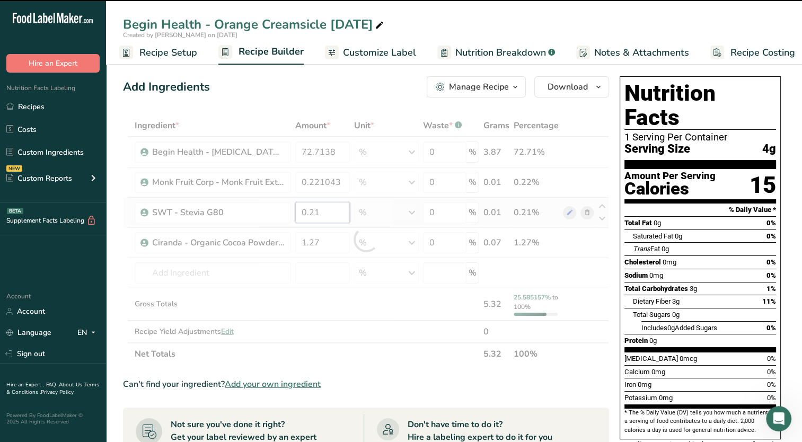
type input "0.221"
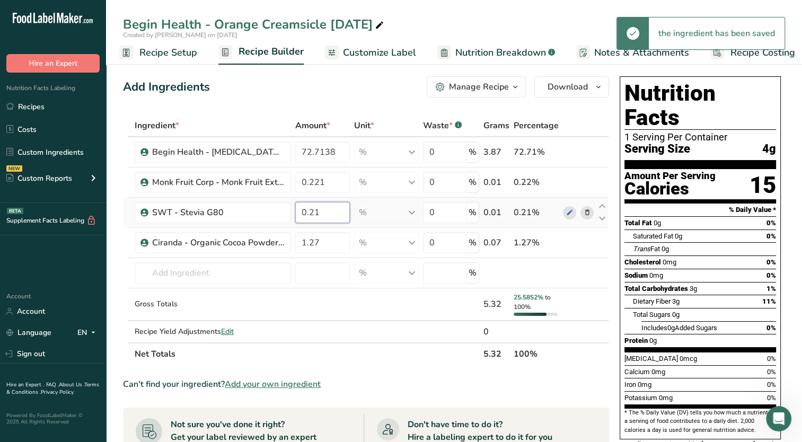
drag, startPoint x: 310, startPoint y: 212, endPoint x: 356, endPoint y: 219, distance: 46.7
click at [358, 223] on tr "SWT - Stevia G80 0.21 % Weight Units g kg mg See more Volume Units l Volume uni…" at bounding box center [365, 213] width 485 height 30
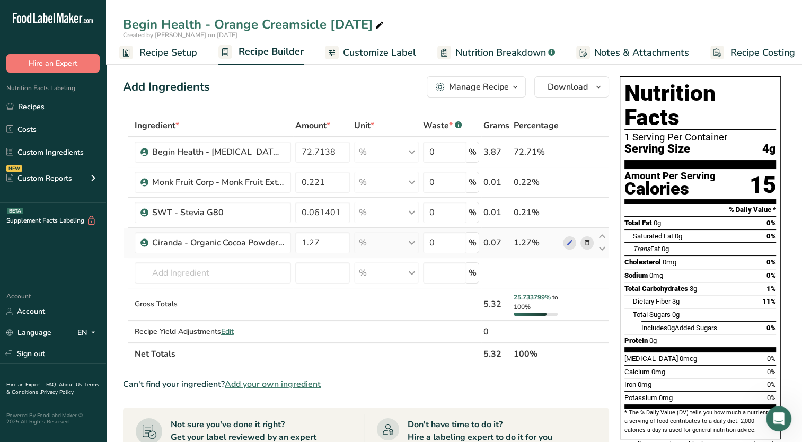
click at [344, 254] on div "Ingredient * Amount * Unit * Waste * .a-a{fill:#347362;}.b-a{fill:#fff;} Grams …" at bounding box center [366, 239] width 486 height 251
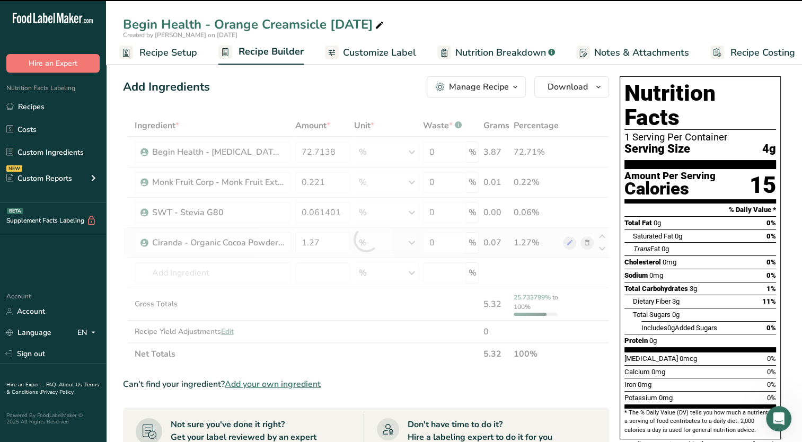
type input "0.0614"
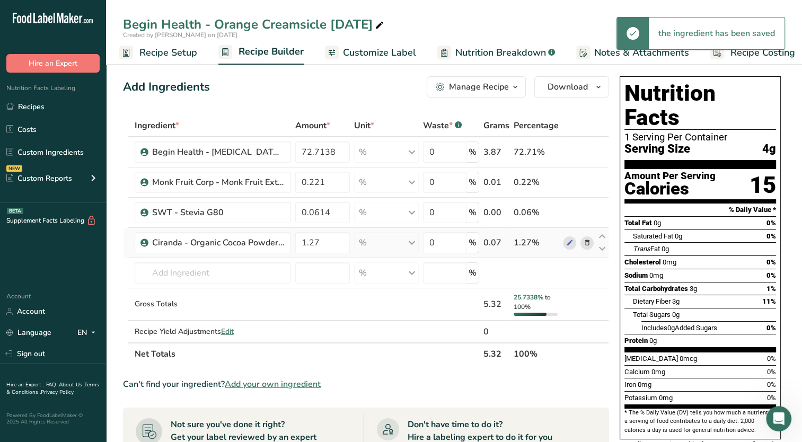
click at [583, 243] on icon at bounding box center [586, 242] width 7 height 11
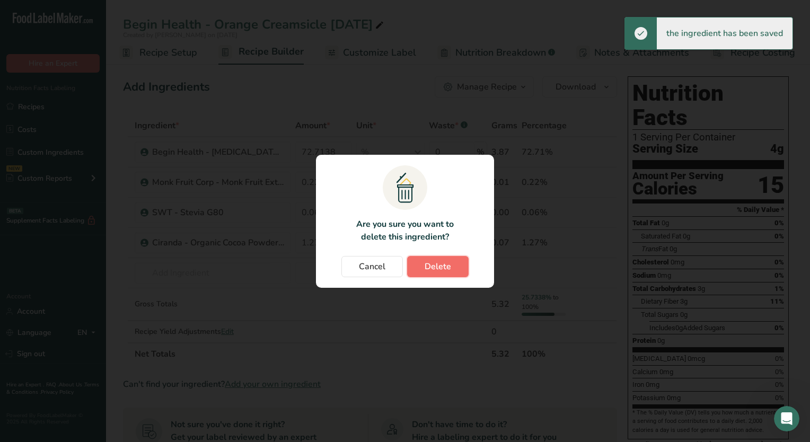
click at [462, 269] on button "Delete" at bounding box center [437, 266] width 61 height 21
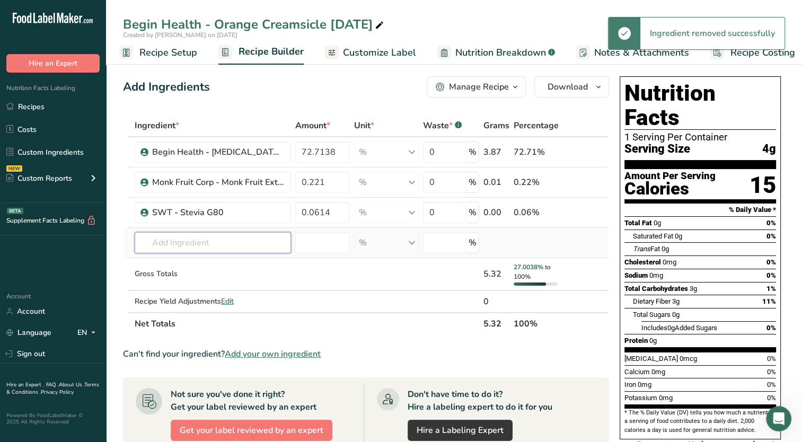
click at [235, 238] on input "text" at bounding box center [213, 242] width 156 height 21
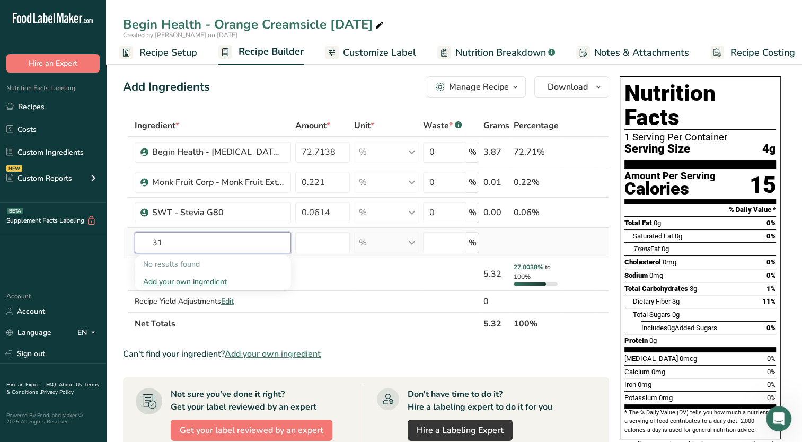
type input "3"
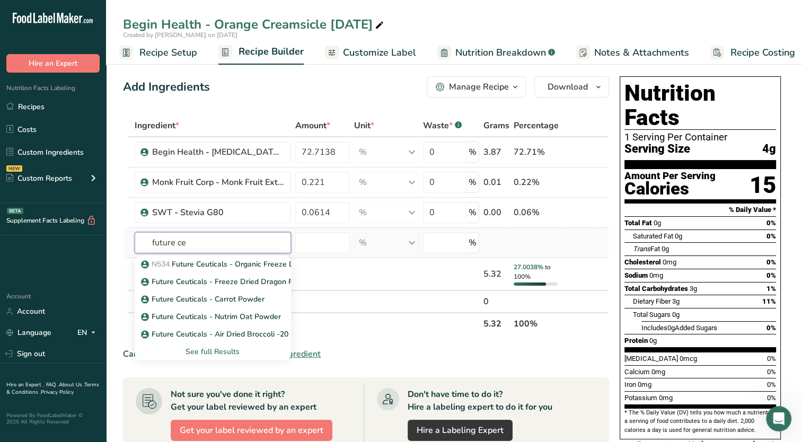
type input "future ce"
click at [246, 353] on div "See full Results" at bounding box center [212, 351] width 139 height 11
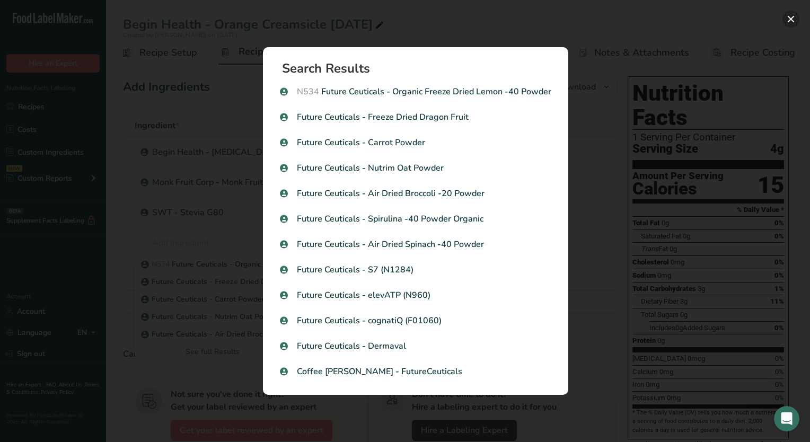
click at [792, 21] on button "Search results modal" at bounding box center [790, 19] width 17 height 17
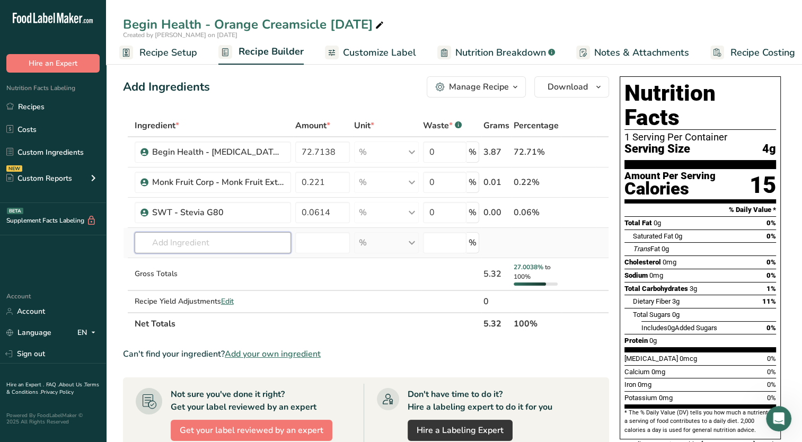
click at [288, 241] on input "text" at bounding box center [213, 242] width 156 height 21
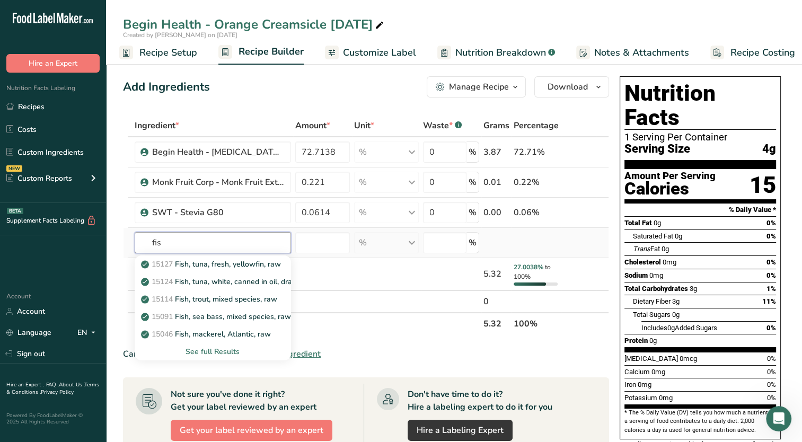
type input "fis"
click at [216, 357] on div "See full Results" at bounding box center [213, 351] width 156 height 17
click at [216, 353] on div "See full Results" at bounding box center [212, 351] width 139 height 11
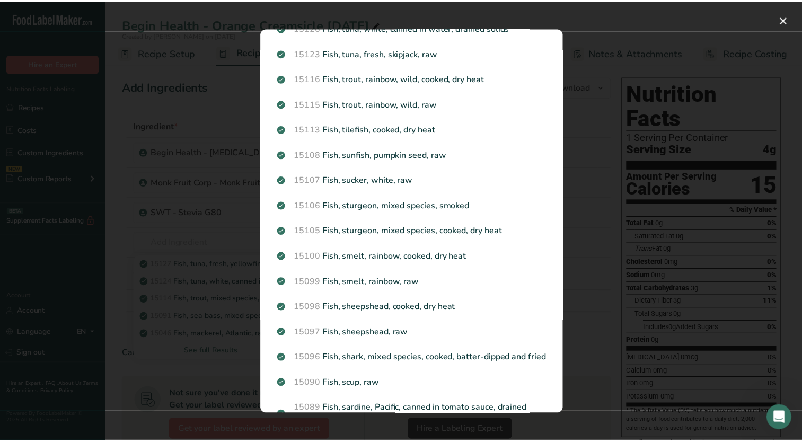
scroll to position [978, 0]
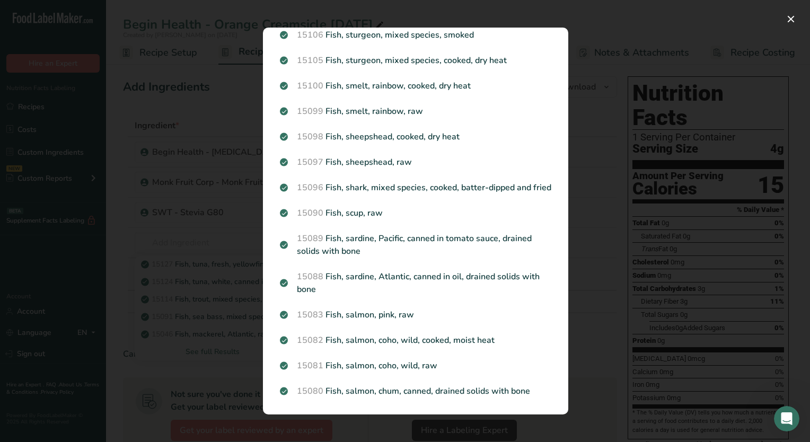
click at [187, 221] on div "Search results modal" at bounding box center [405, 221] width 810 height 442
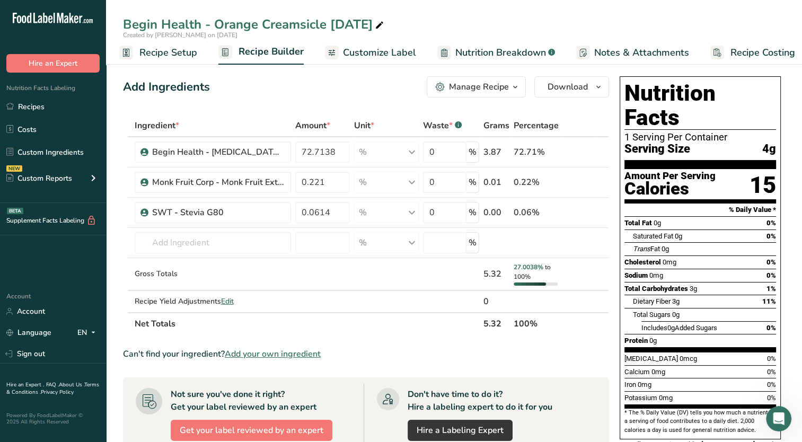
click at [356, 75] on div "Add Ingredients Manage Recipe Delete Recipe Duplicate Recipe Scale Recipe Save …" at bounding box center [369, 396] width 492 height 649
drag, startPoint x: 429, startPoint y: 81, endPoint x: 464, endPoint y: 94, distance: 37.9
click at [429, 81] on button "Manage Recipe" at bounding box center [476, 86] width 99 height 21
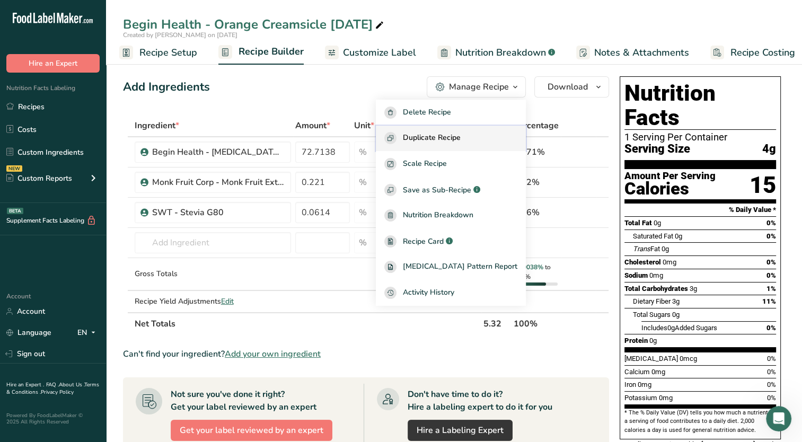
click at [461, 139] on span "Duplicate Recipe" at bounding box center [432, 138] width 58 height 12
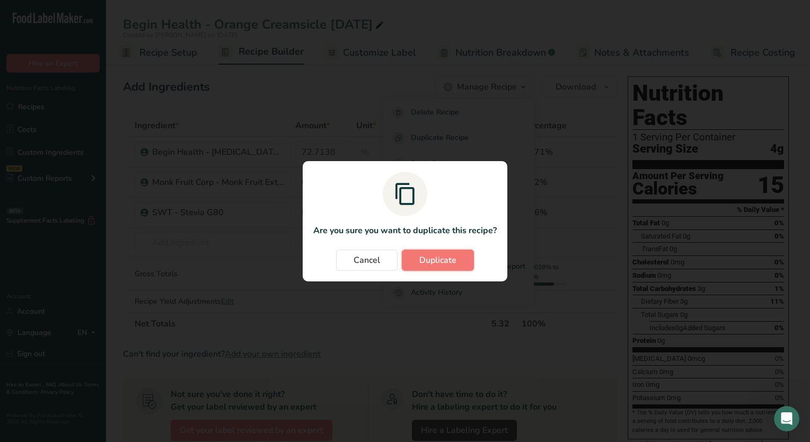
click at [441, 255] on span "Duplicate" at bounding box center [437, 260] width 37 height 13
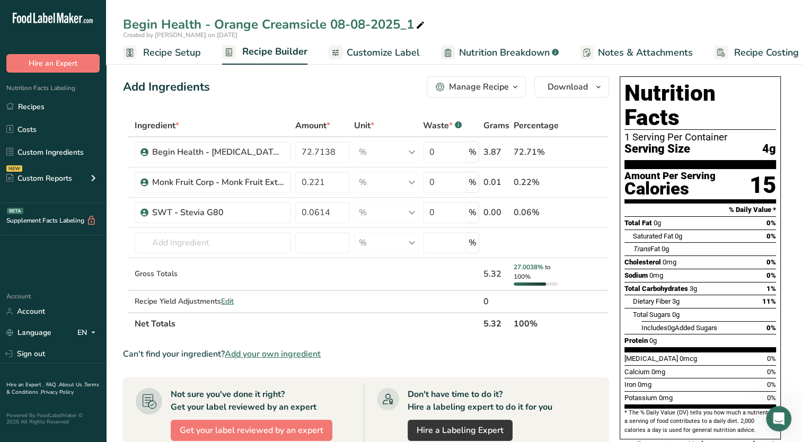
click at [417, 19] on icon at bounding box center [420, 25] width 10 height 15
click at [321, 26] on input "Begin Health - Orange Creamsicle [DATE]" at bounding box center [454, 24] width 662 height 19
click at [323, 23] on input "Begin Health - Orange Creamsicle [DATE]" at bounding box center [454, 24] width 662 height 19
type input "Begin Health - Strawberries and Cream [DATE]"
click at [352, 75] on div "Add Ingredients Manage Recipe Delete Recipe Duplicate Recipe Scale Recipe Save …" at bounding box center [369, 396] width 492 height 649
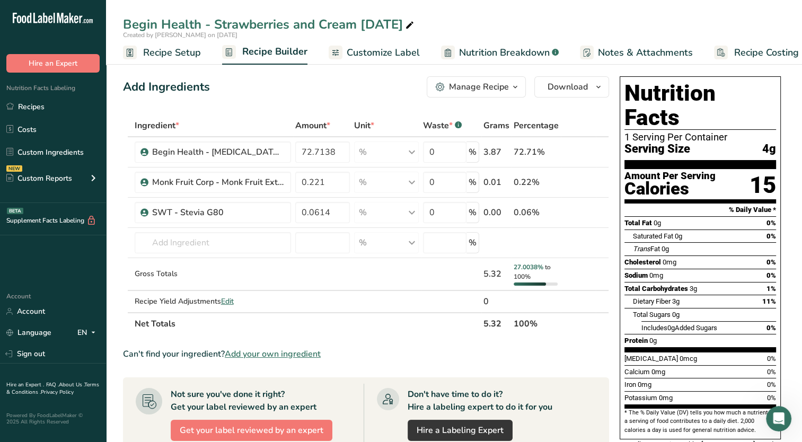
click at [155, 48] on span "Recipe Setup" at bounding box center [172, 53] width 58 height 14
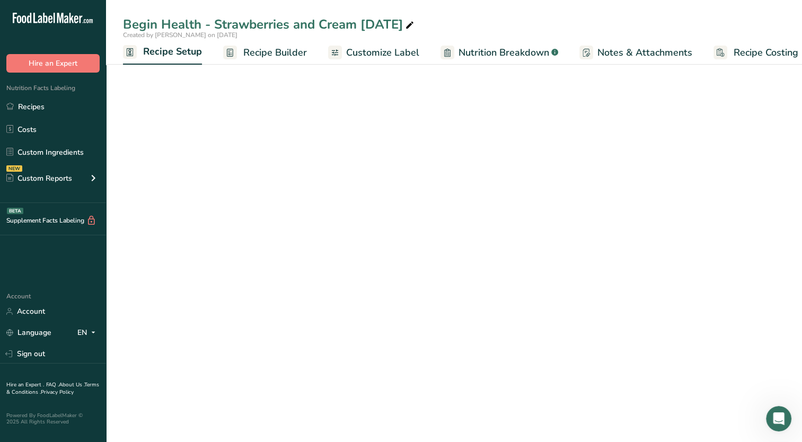
scroll to position [0, 4]
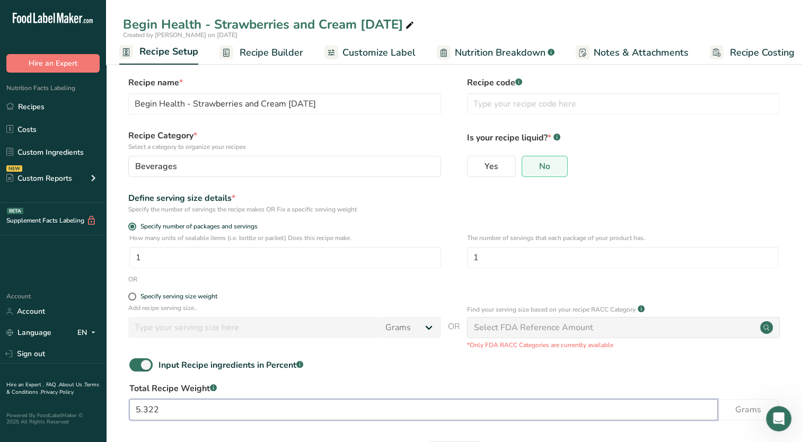
click at [246, 407] on input "5.322" at bounding box center [423, 409] width 588 height 21
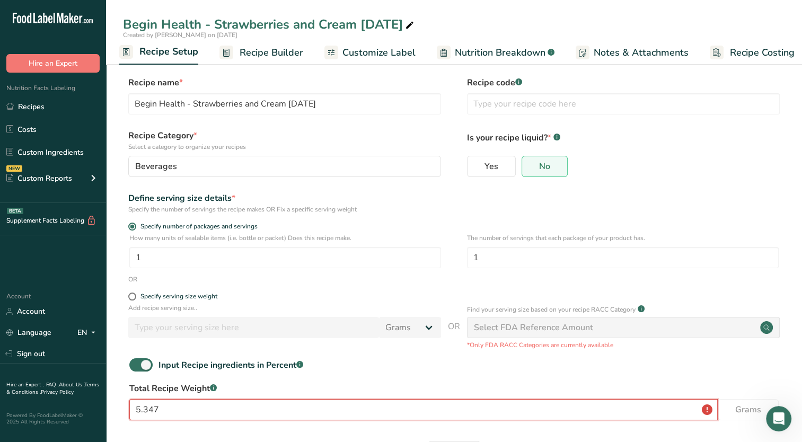
type input "5.347"
click at [290, 302] on div "Specify serving size weight" at bounding box center [284, 298] width 313 height 11
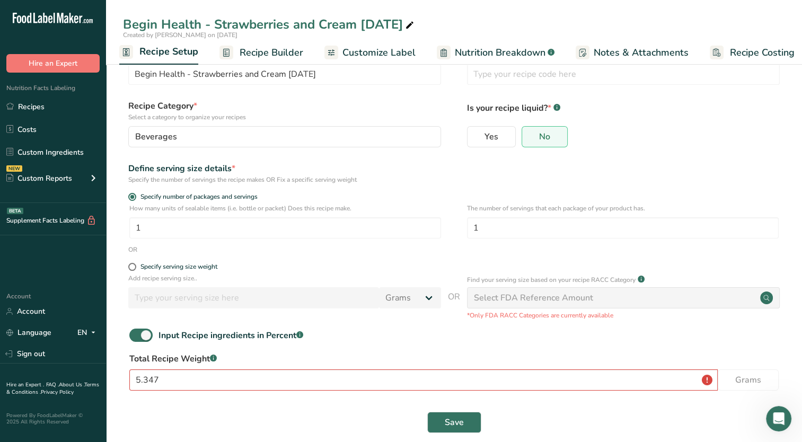
scroll to position [44, 0]
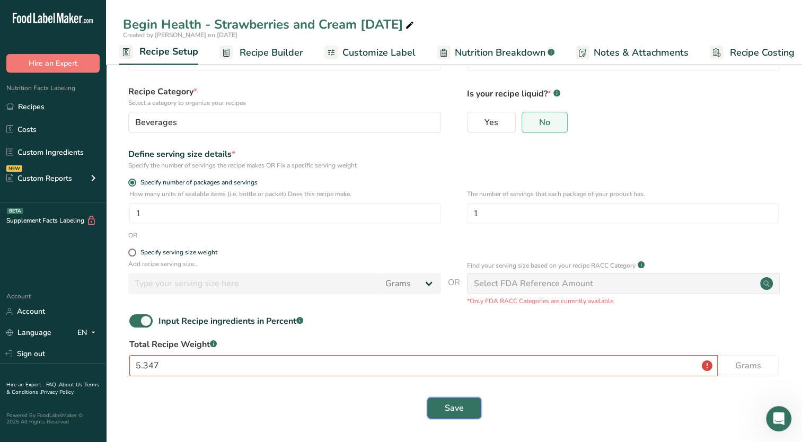
click at [444, 408] on button "Save" at bounding box center [454, 407] width 54 height 21
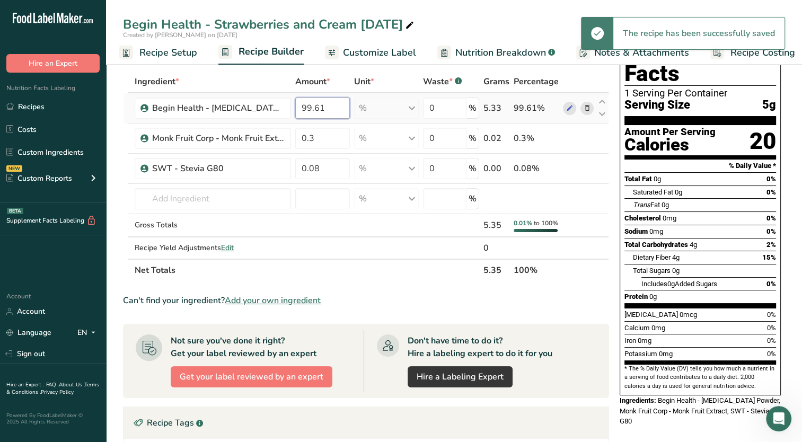
click at [333, 109] on input "99.61" at bounding box center [322, 108] width 55 height 21
drag, startPoint x: 322, startPoint y: 109, endPoint x: 298, endPoint y: 116, distance: 24.5
click at [298, 116] on input "99.61" at bounding box center [322, 108] width 55 height 21
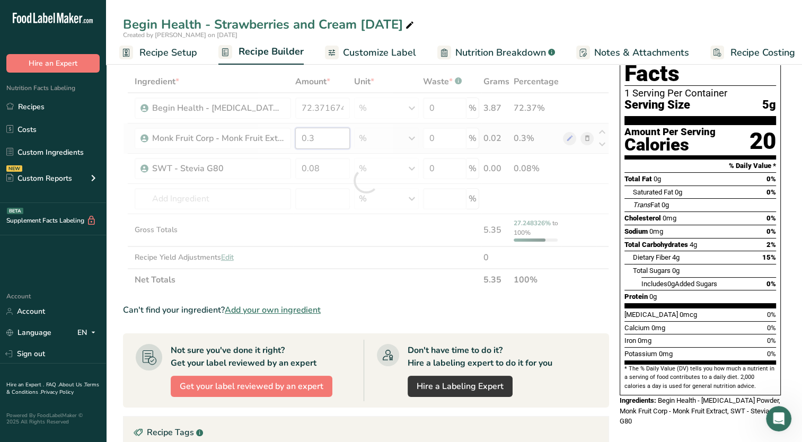
click at [334, 141] on div "Ingredient * Amount * Unit * Waste * .a-a{fill:#347362;}.b-a{fill:#fff;} Grams …" at bounding box center [366, 180] width 486 height 220
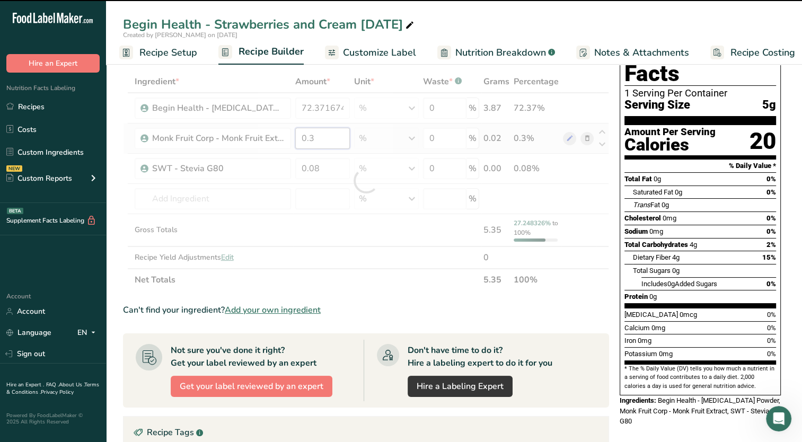
type input "72.3717"
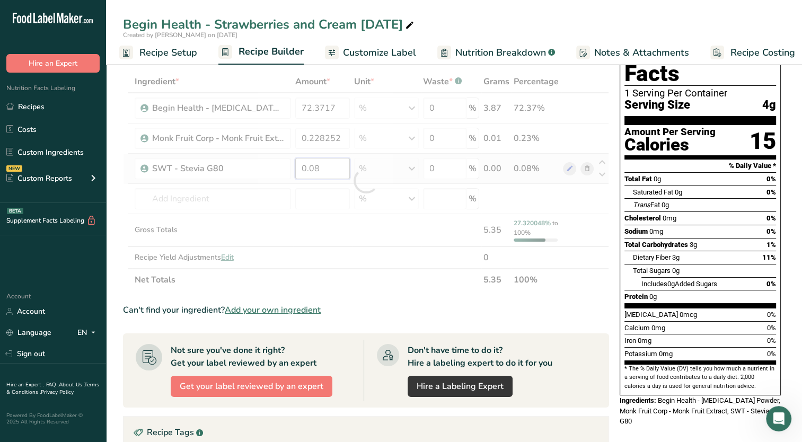
click at [325, 160] on div "Ingredient * Amount * Unit * Waste * .a-a{fill:#347362;}.b-a{fill:#fff;} Grams …" at bounding box center [366, 180] width 486 height 220
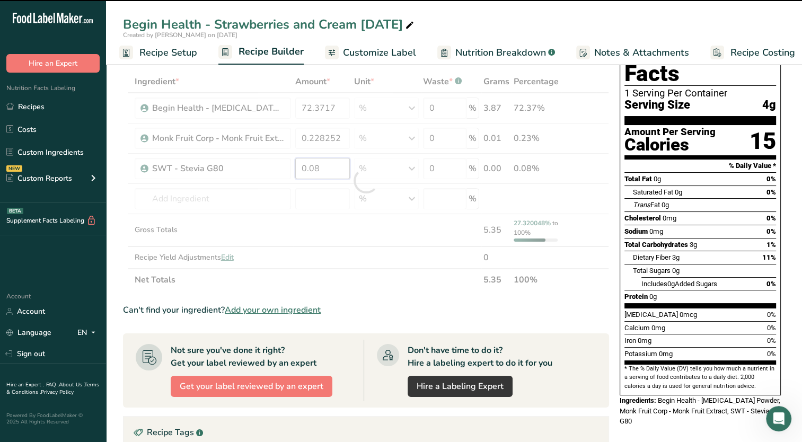
type input "0.2283"
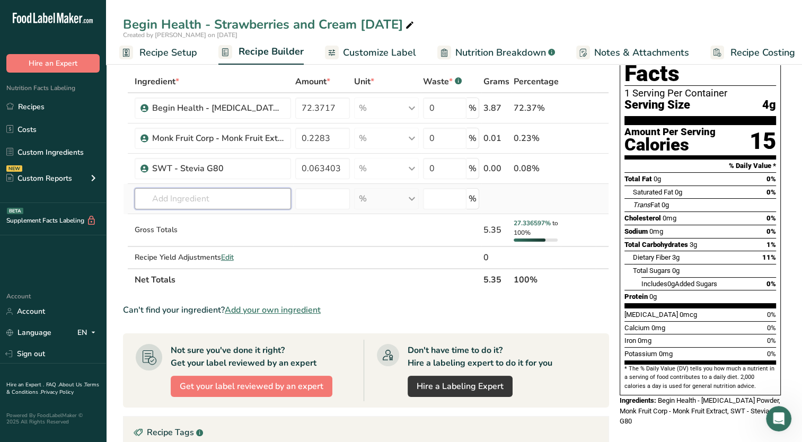
click at [271, 197] on div "Ingredient * Amount * Unit * Waste * .a-a{fill:#347362;}.b-a{fill:#fff;} Grams …" at bounding box center [366, 180] width 486 height 220
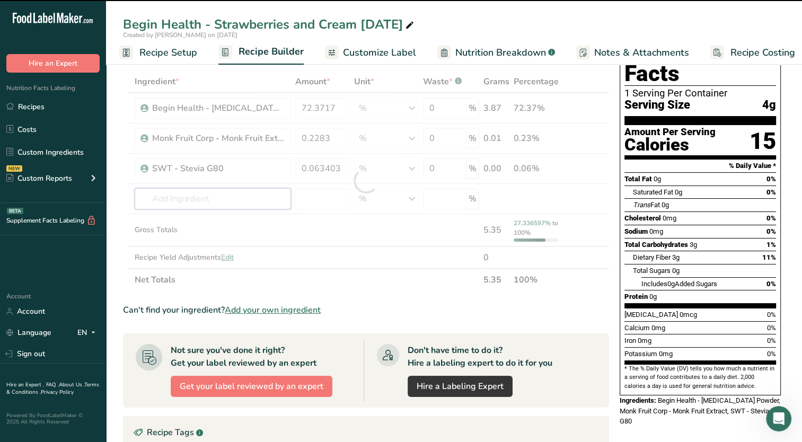
type input "0.0634"
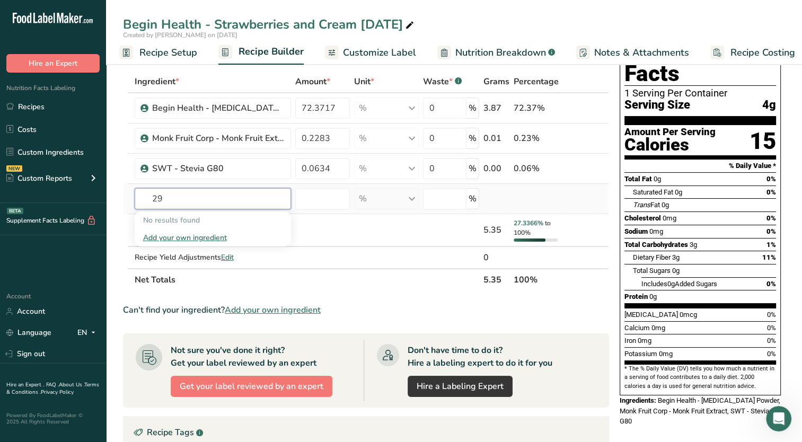
type input "2"
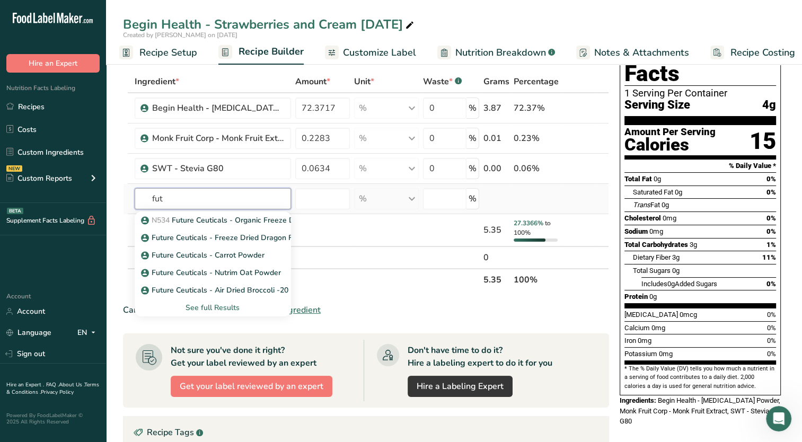
type input "fut"
click at [223, 312] on div "See full Results" at bounding box center [212, 307] width 139 height 11
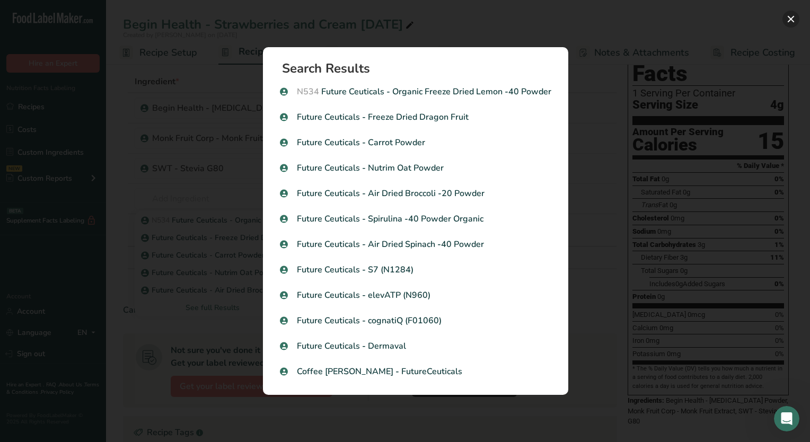
click at [789, 17] on button "Search results modal" at bounding box center [790, 19] width 17 height 17
